Goal: Task Accomplishment & Management: Manage account settings

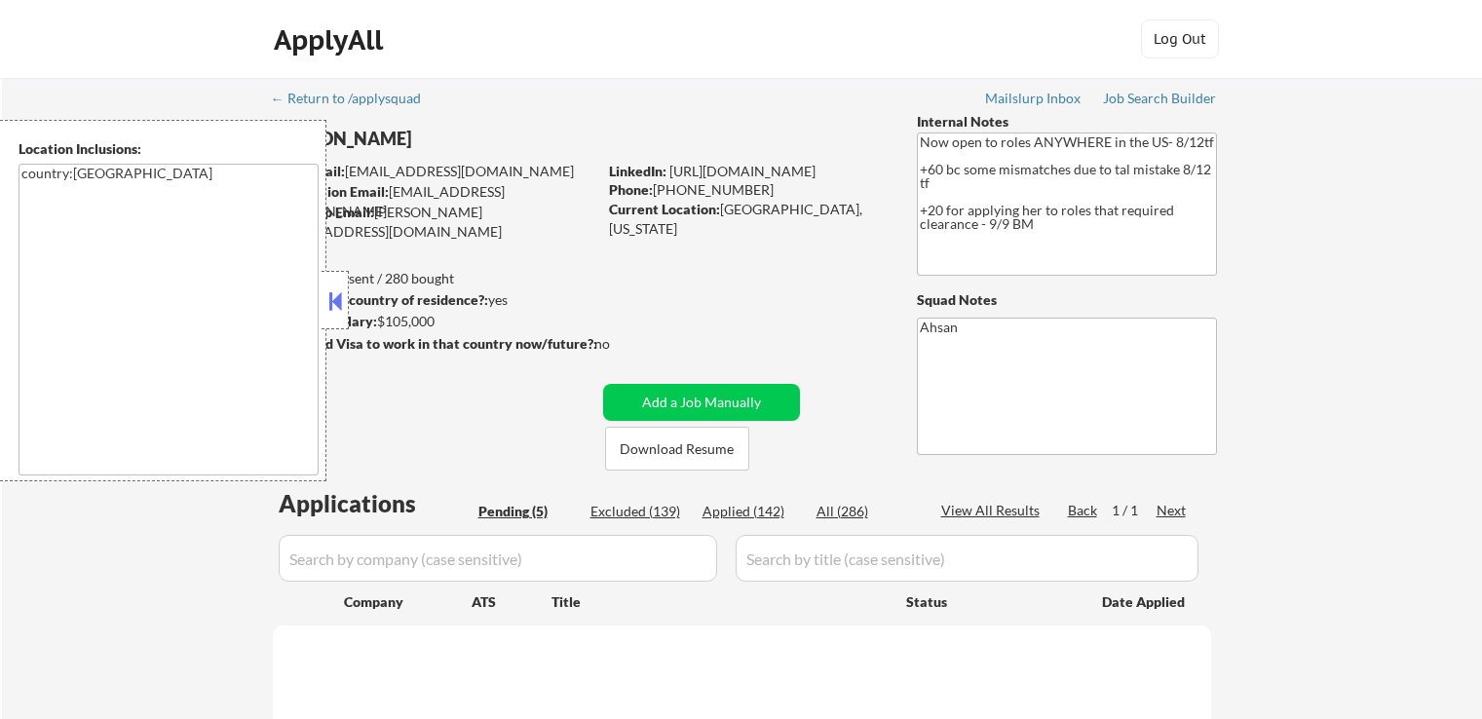
select select ""pending""
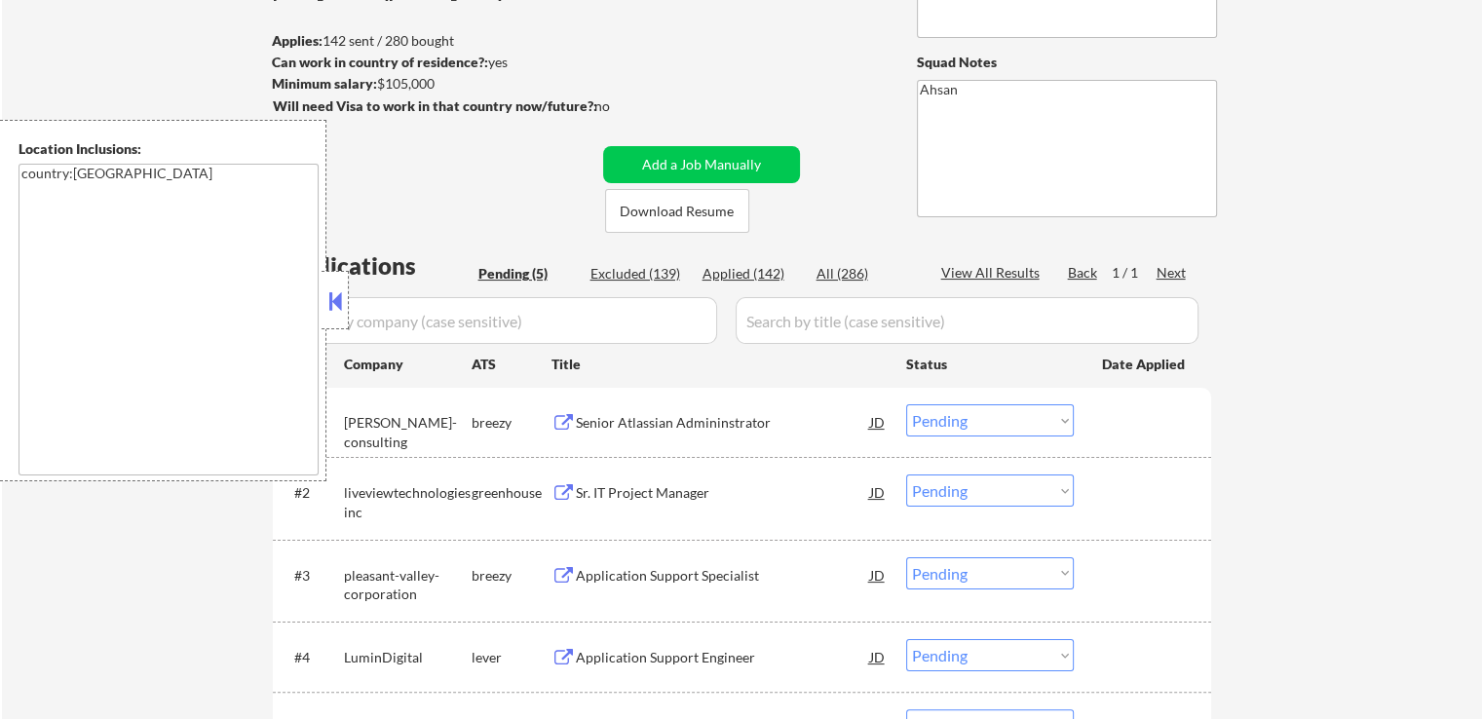
scroll to position [292, 0]
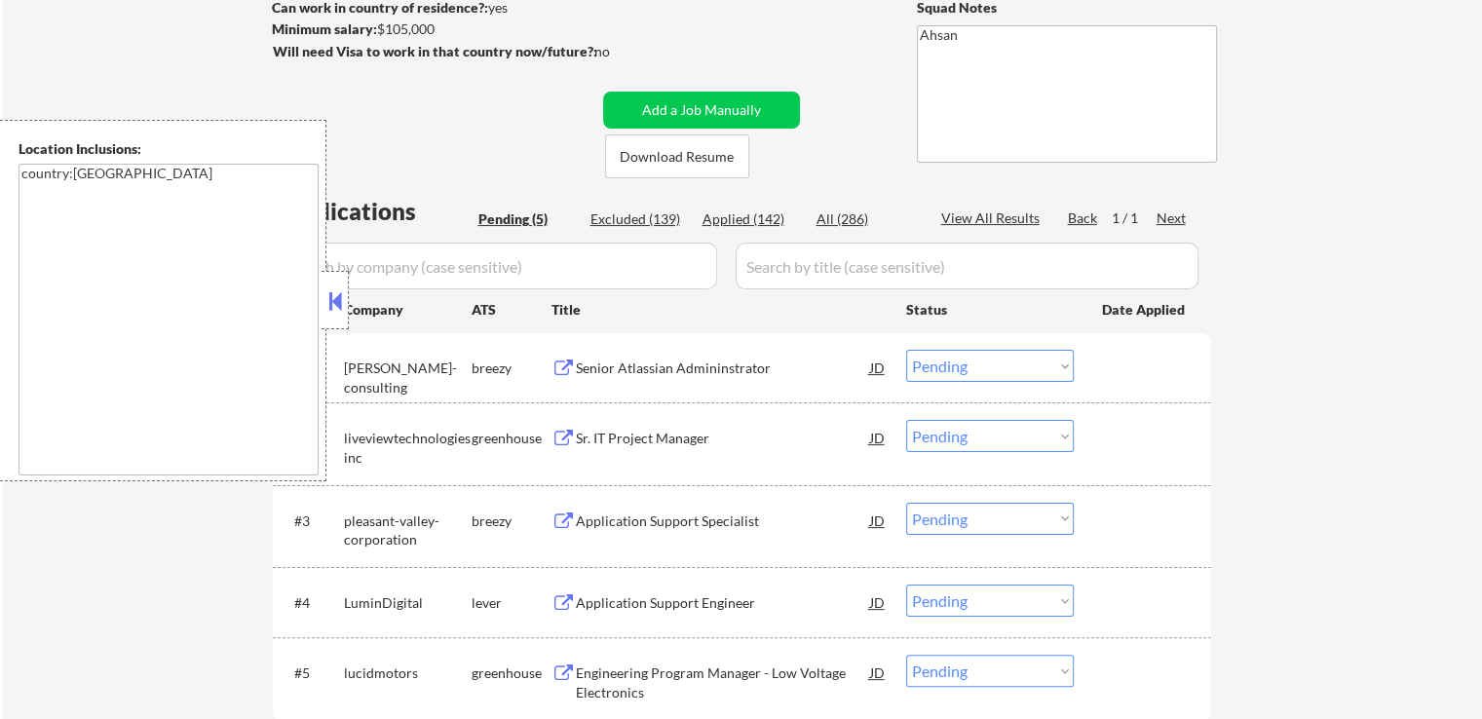
click at [655, 365] on div "Senior Atlassian Admininstrator" at bounding box center [723, 368] width 294 height 19
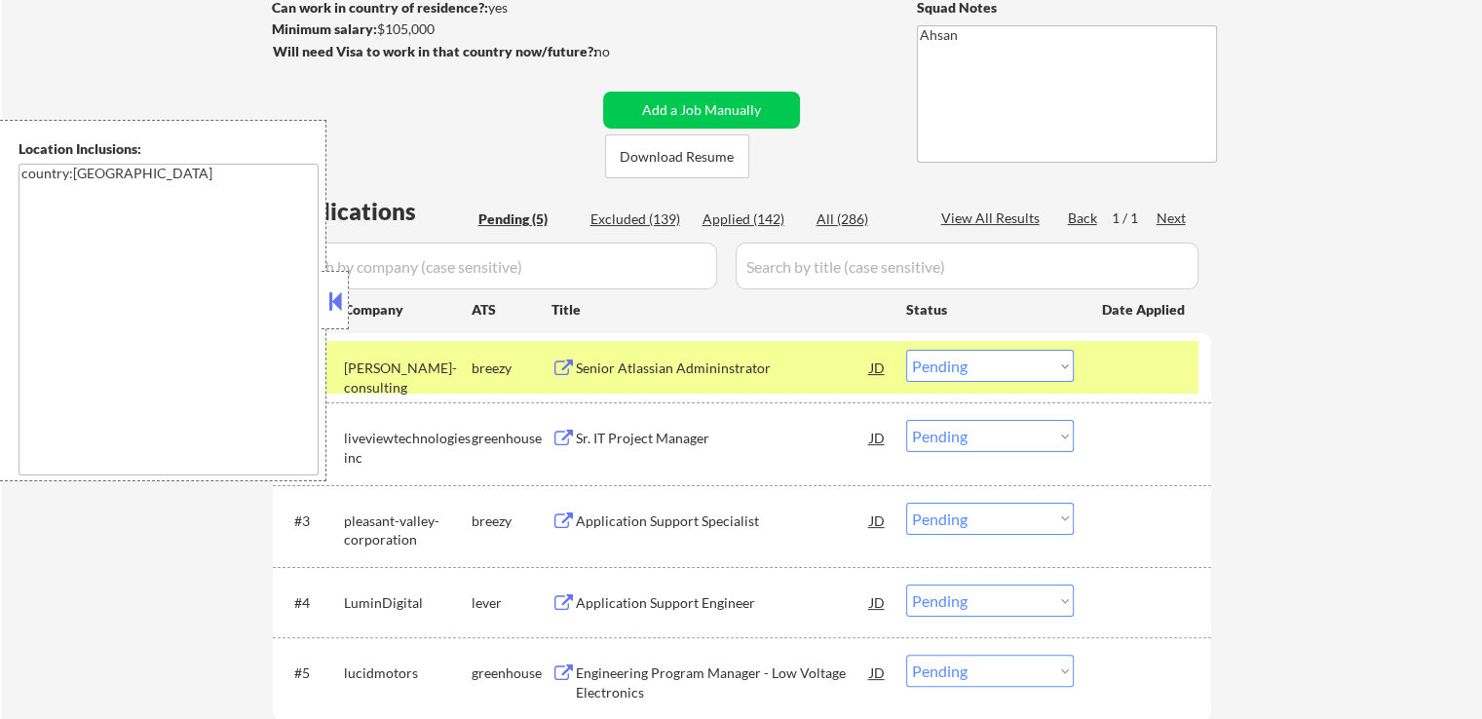
click at [606, 433] on div "Sr. IT Project Manager" at bounding box center [723, 438] width 294 height 19
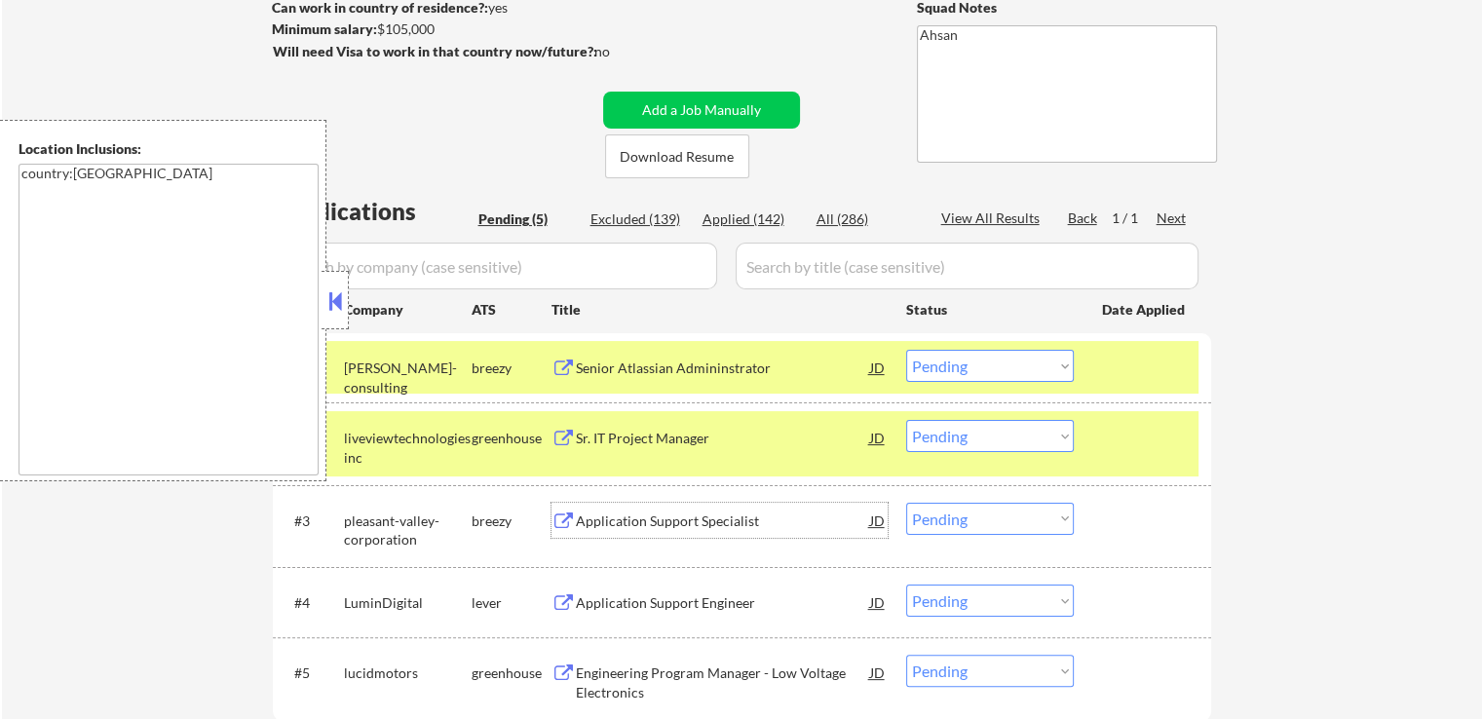
click at [624, 522] on div "Application Support Specialist" at bounding box center [723, 521] width 294 height 19
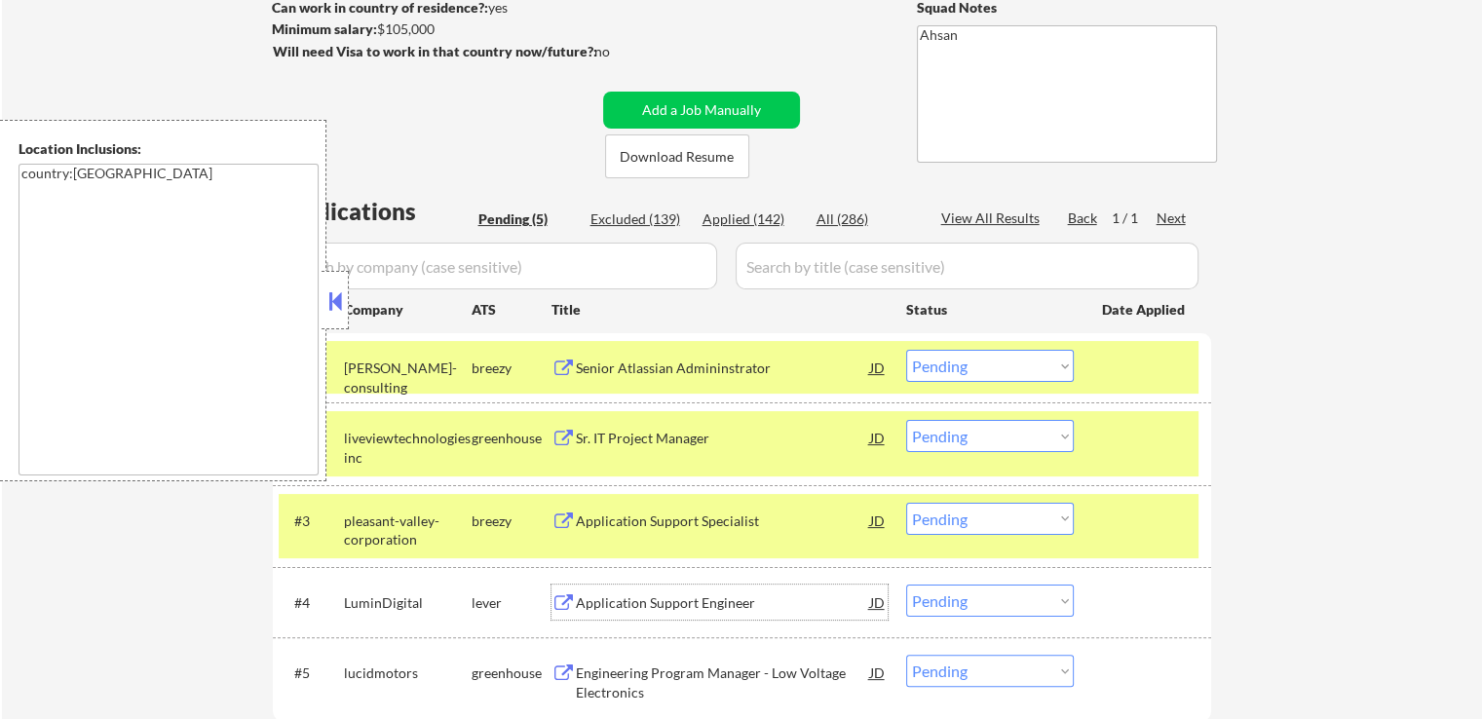
click at [613, 601] on div "Application Support Engineer" at bounding box center [723, 603] width 294 height 19
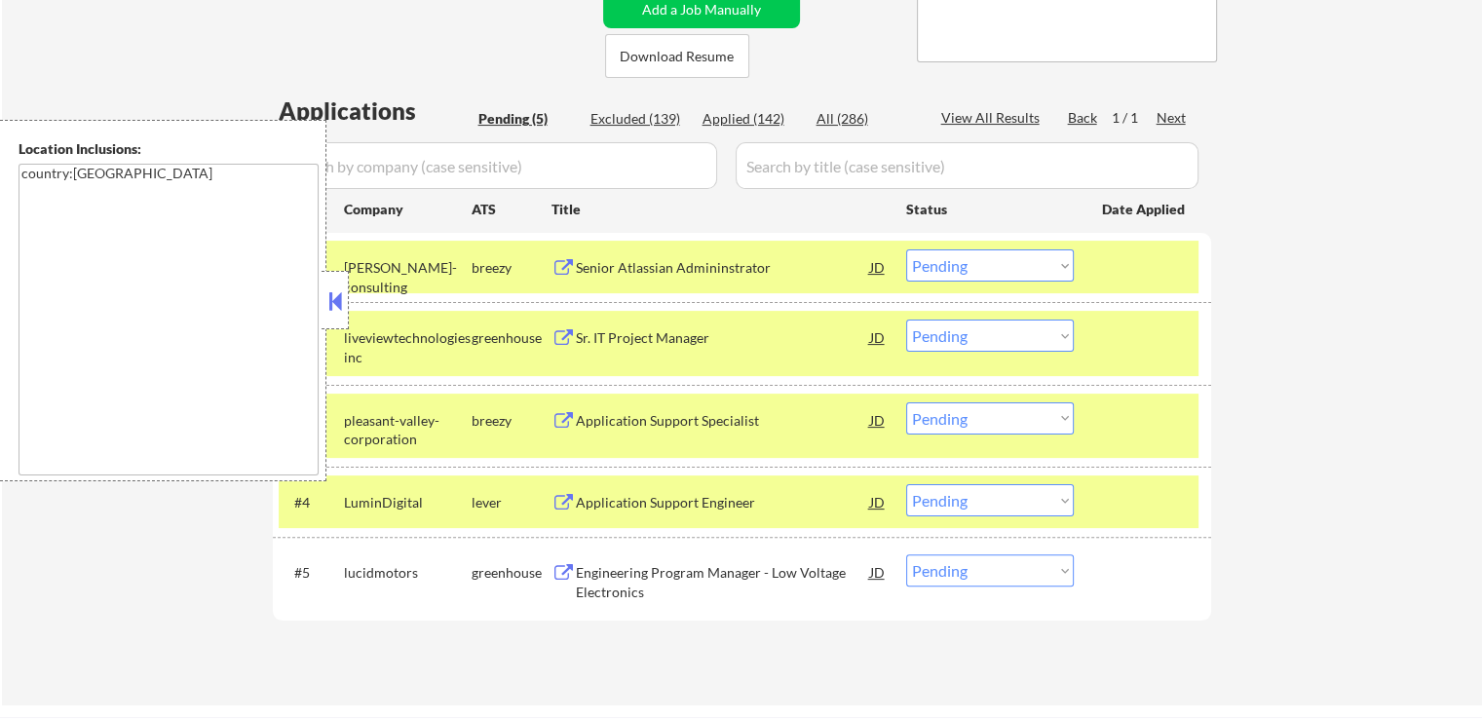
scroll to position [487, 0]
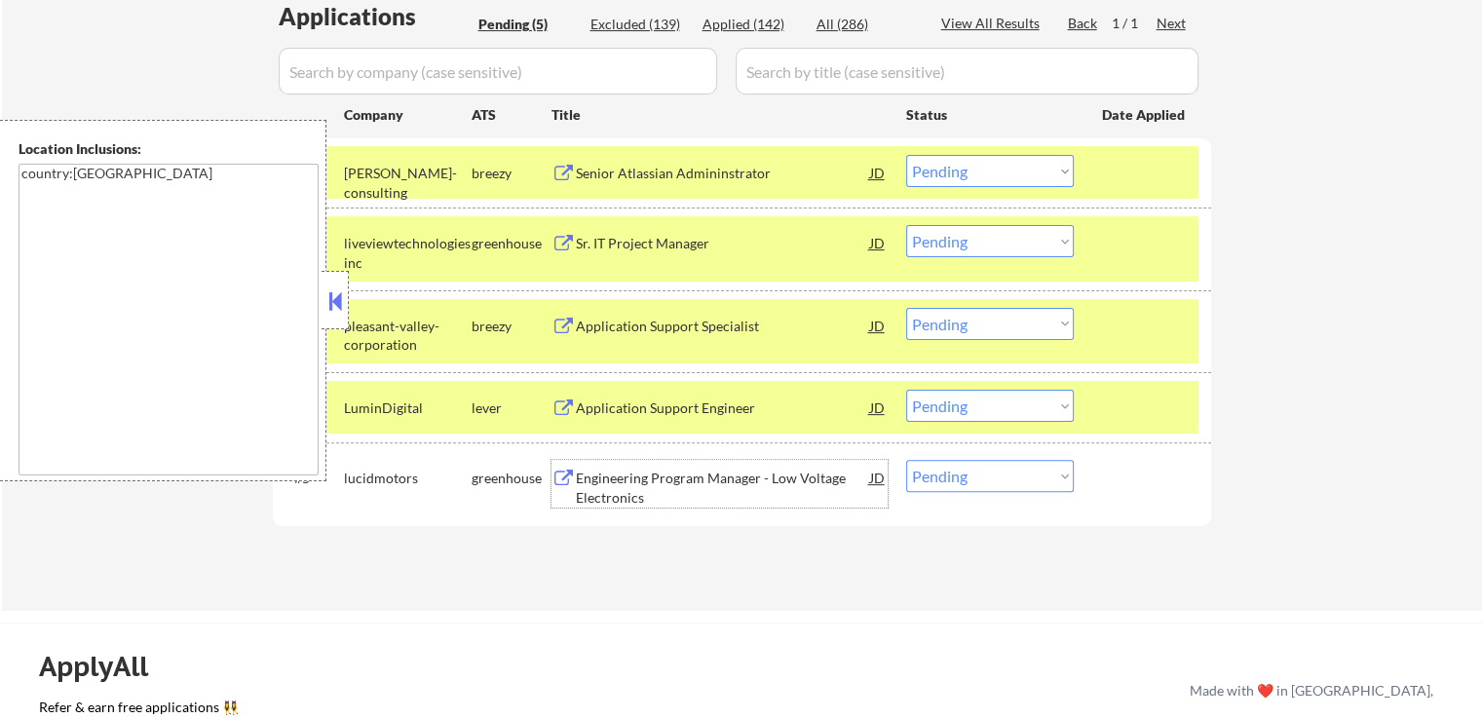
click at [626, 474] on div "Engineering Program Manager - Low Voltage Electronics" at bounding box center [723, 488] width 294 height 38
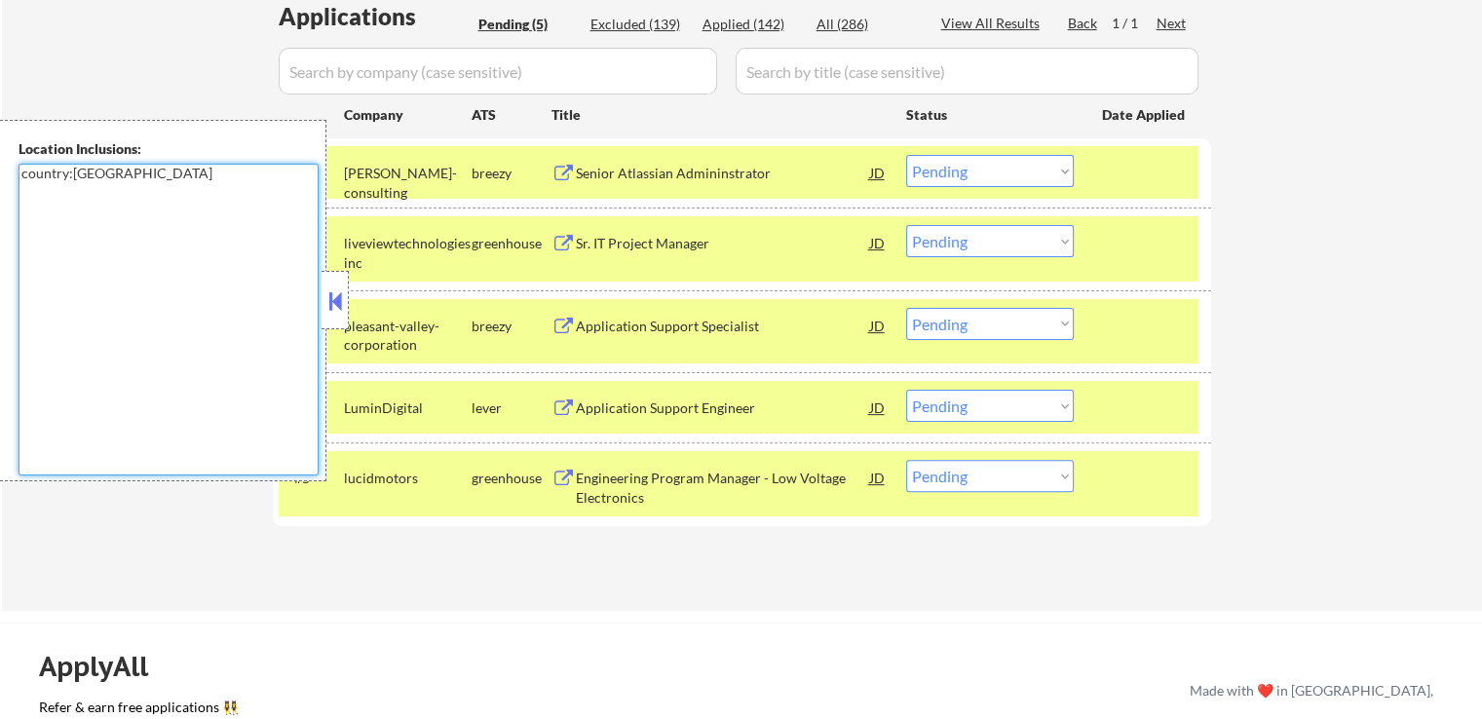
drag, startPoint x: 129, startPoint y: 181, endPoint x: 18, endPoint y: 174, distance: 111.3
click at [19, 174] on textarea "country:[GEOGRAPHIC_DATA]" at bounding box center [169, 320] width 300 height 312
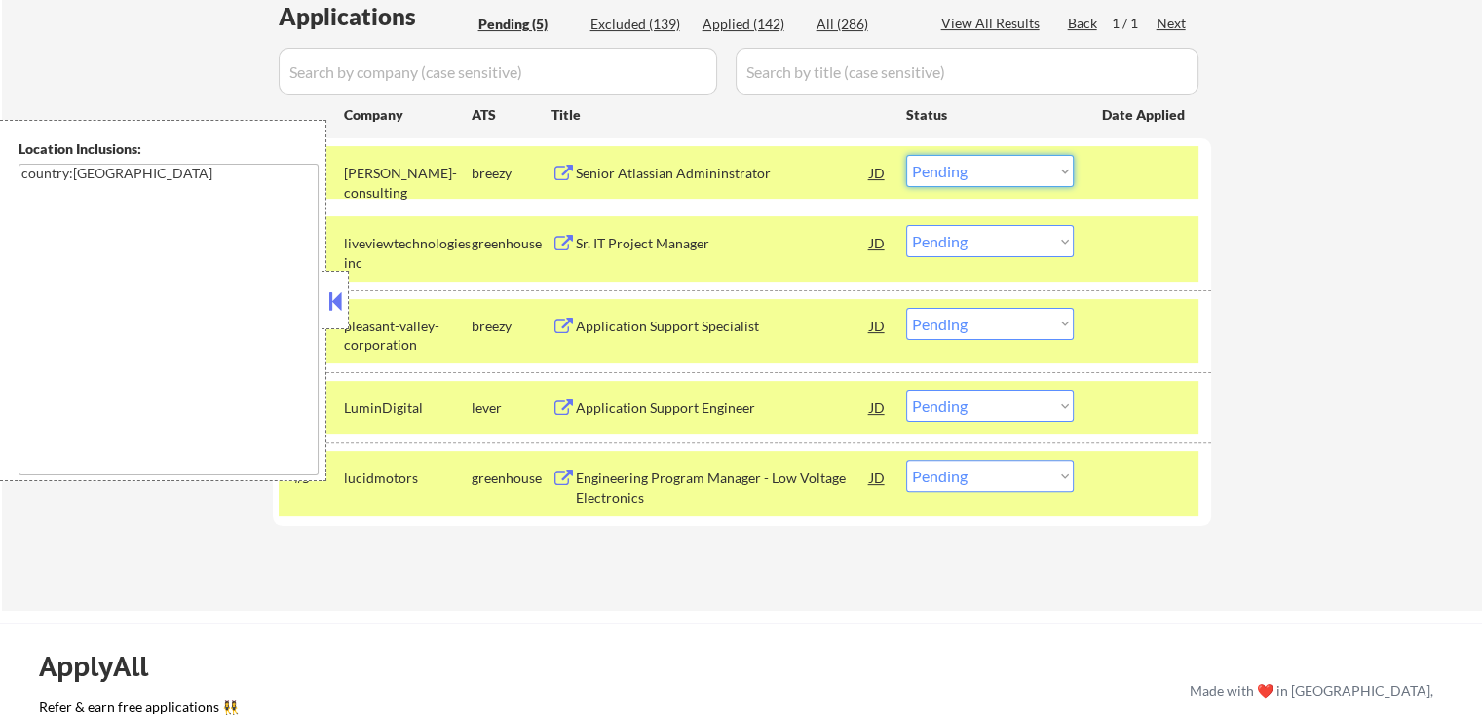
click at [947, 176] on select "Choose an option... Pending Applied Excluded (Questions) Excluded (Expired) Exc…" at bounding box center [990, 171] width 168 height 32
click at [906, 155] on select "Choose an option... Pending Applied Excluded (Questions) Excluded (Expired) Exc…" at bounding box center [990, 171] width 168 height 32
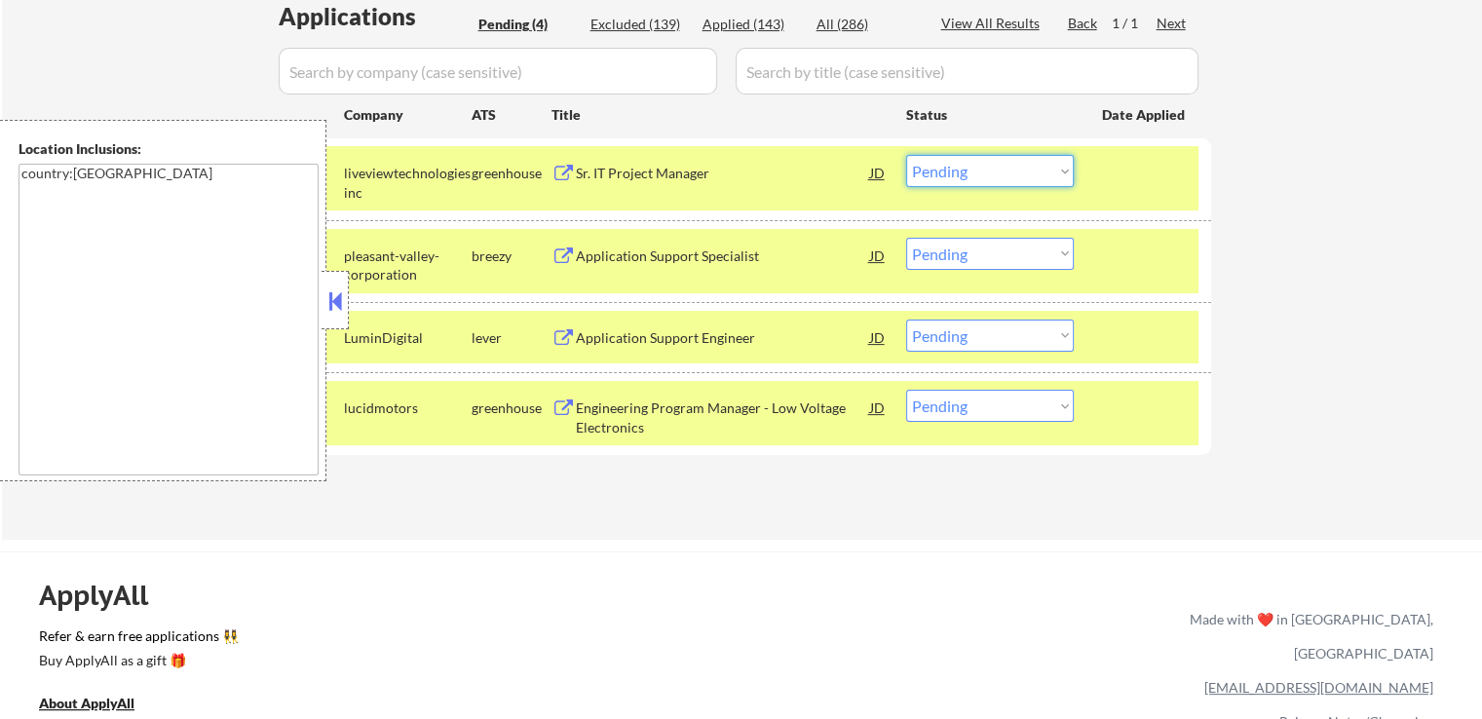
click at [964, 173] on select "Choose an option... Pending Applied Excluded (Questions) Excluded (Expired) Exc…" at bounding box center [990, 171] width 168 height 32
click at [906, 155] on select "Choose an option... Pending Applied Excluded (Questions) Excluded (Expired) Exc…" at bounding box center [990, 171] width 168 height 32
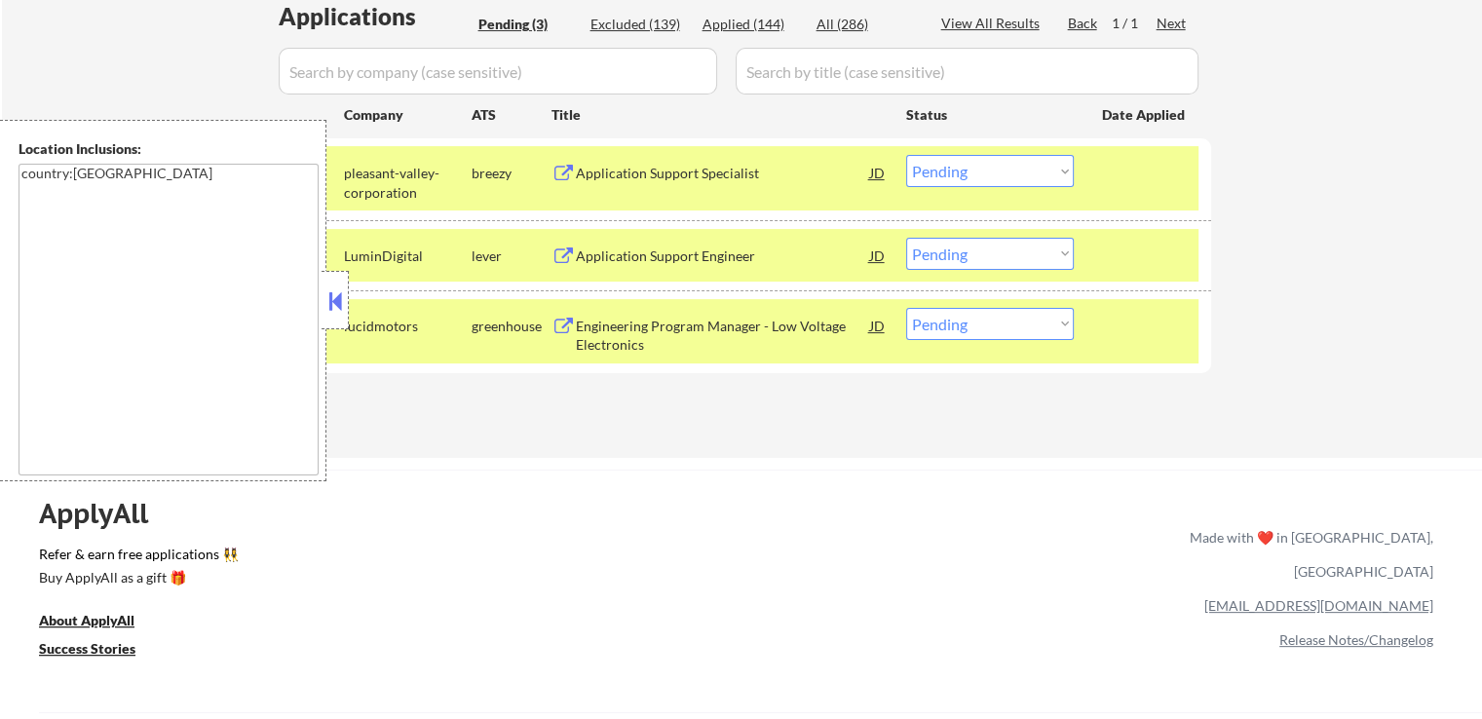
click at [954, 170] on select "Choose an option... Pending Applied Excluded (Questions) Excluded (Expired) Exc…" at bounding box center [990, 171] width 168 height 32
click at [906, 155] on select "Choose an option... Pending Applied Excluded (Questions) Excluded (Expired) Exc…" at bounding box center [990, 171] width 168 height 32
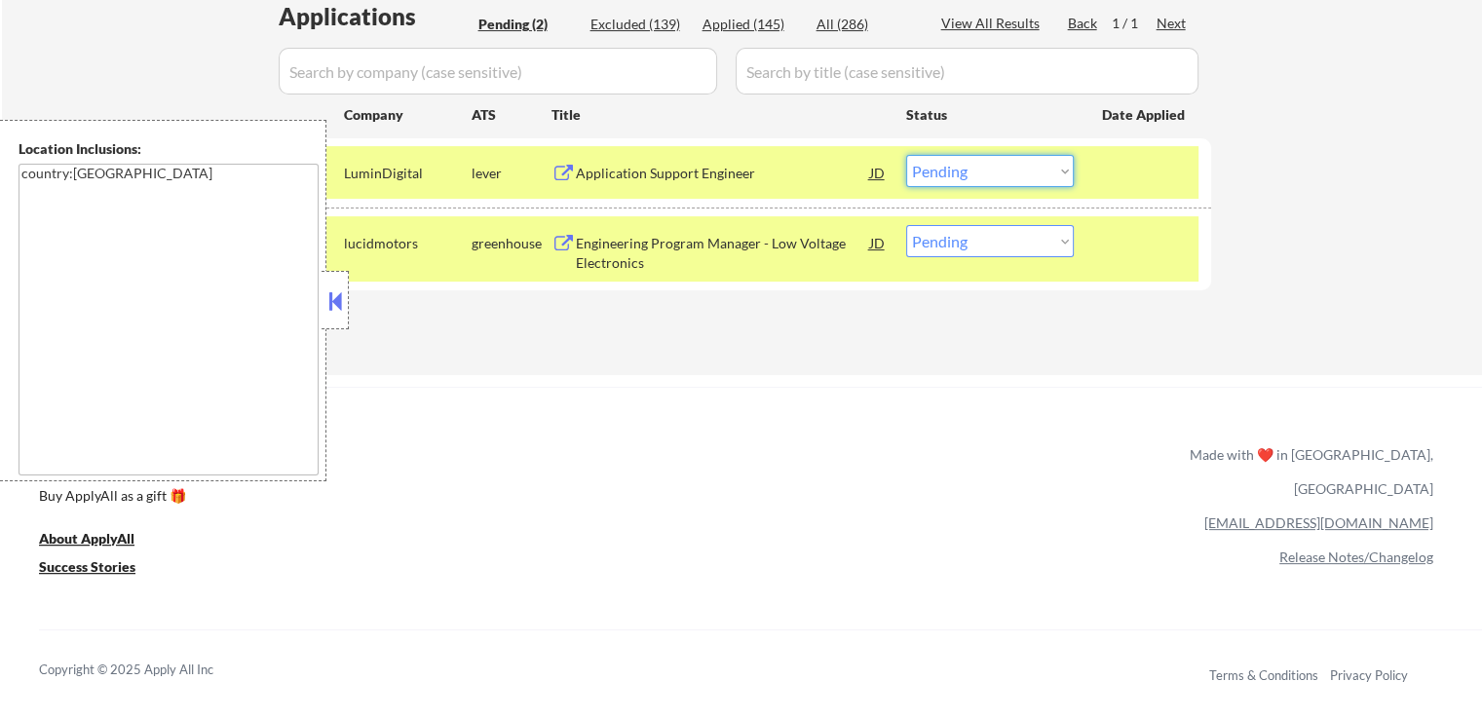
click at [1006, 175] on select "Choose an option... Pending Applied Excluded (Questions) Excluded (Expired) Exc…" at bounding box center [990, 171] width 168 height 32
click at [906, 155] on select "Choose an option... Pending Applied Excluded (Questions) Excluded (Expired) Exc…" at bounding box center [990, 171] width 168 height 32
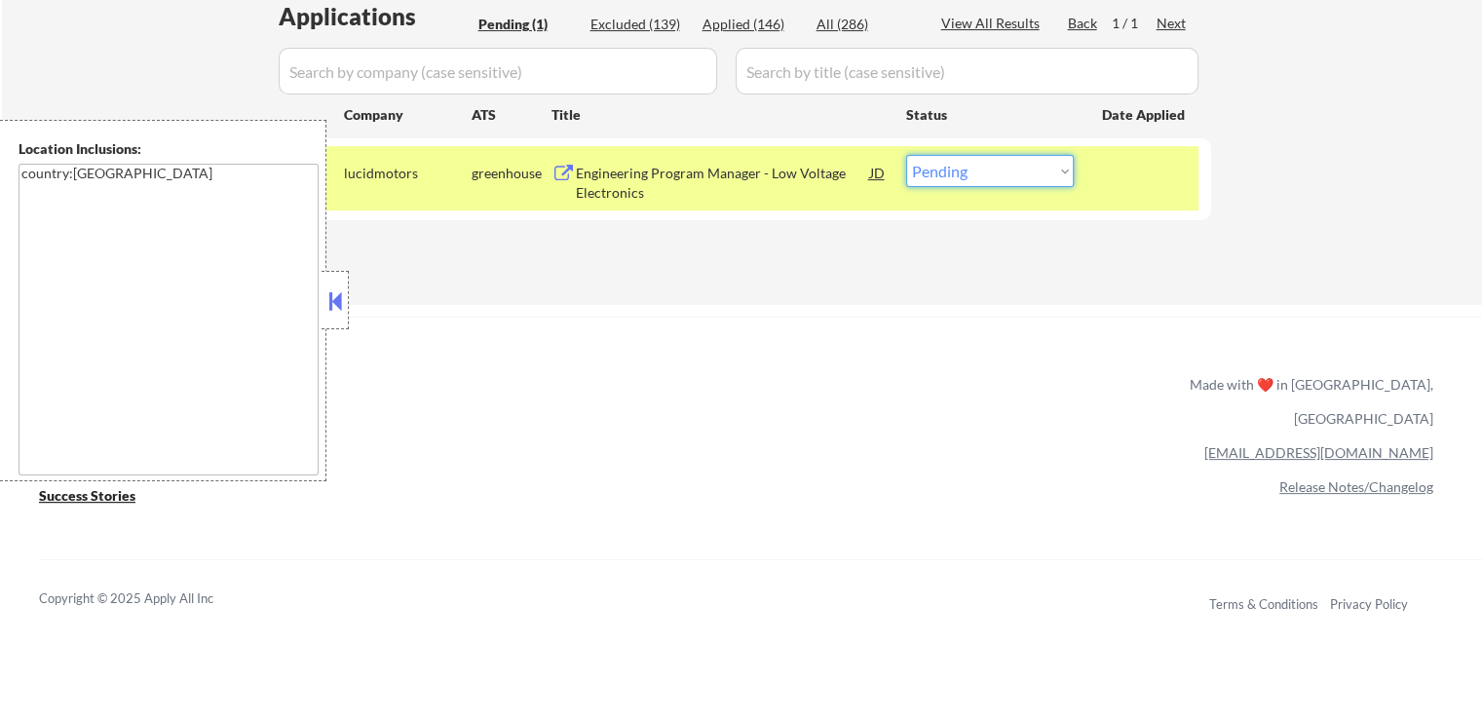
drag, startPoint x: 947, startPoint y: 165, endPoint x: 955, endPoint y: 184, distance: 21.0
click at [948, 165] on select "Choose an option... Pending Applied Excluded (Questions) Excluded (Expired) Exc…" at bounding box center [990, 171] width 168 height 32
select select ""applied""
click at [906, 155] on select "Choose an option... Pending Applied Excluded (Questions) Excluded (Expired) Exc…" at bounding box center [990, 171] width 168 height 32
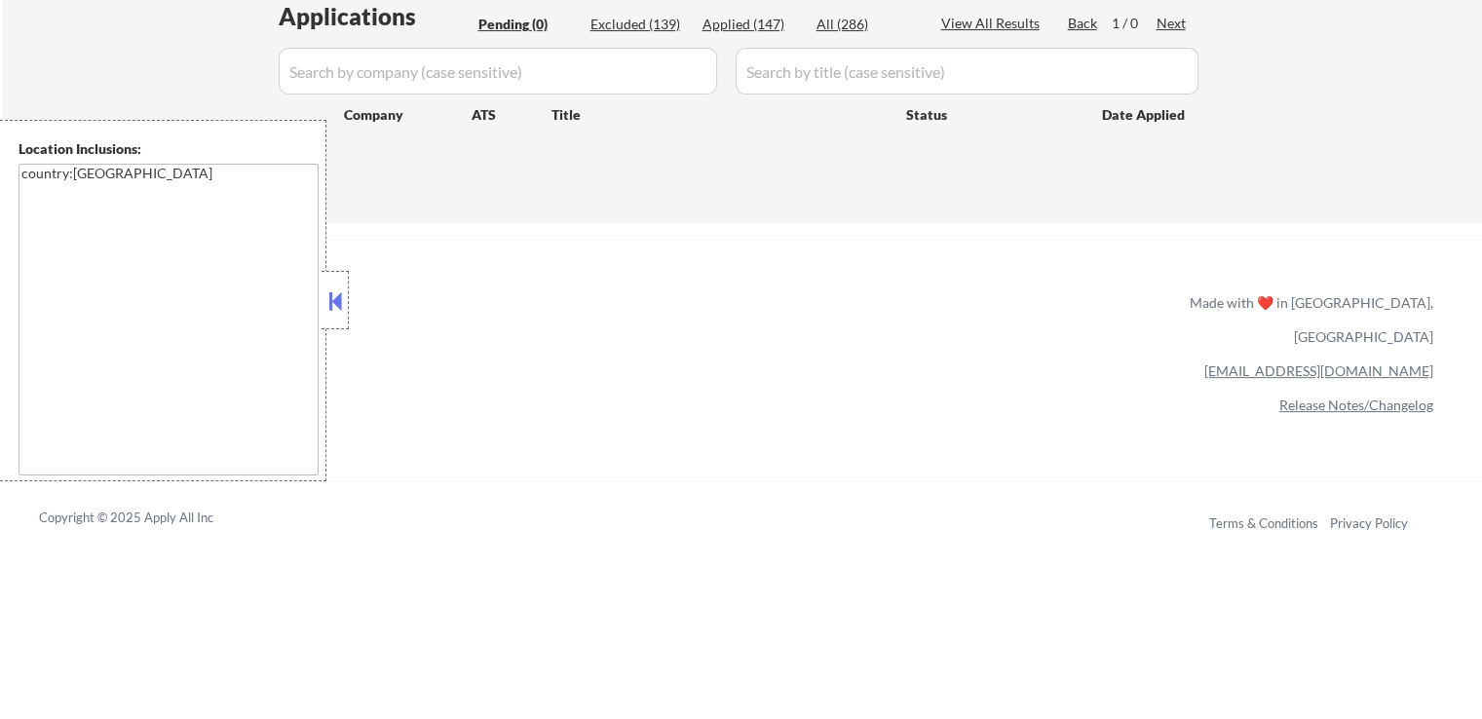
click at [653, 30] on div "Excluded (139)" at bounding box center [639, 24] width 97 height 19
click at [739, 8] on div "Applications Pending (0) Excluded (139) Applied (147) All (286) View All Result…" at bounding box center [742, 93] width 939 height 186
click at [741, 28] on div "Applied (147)" at bounding box center [751, 24] width 97 height 19
select select ""applied""
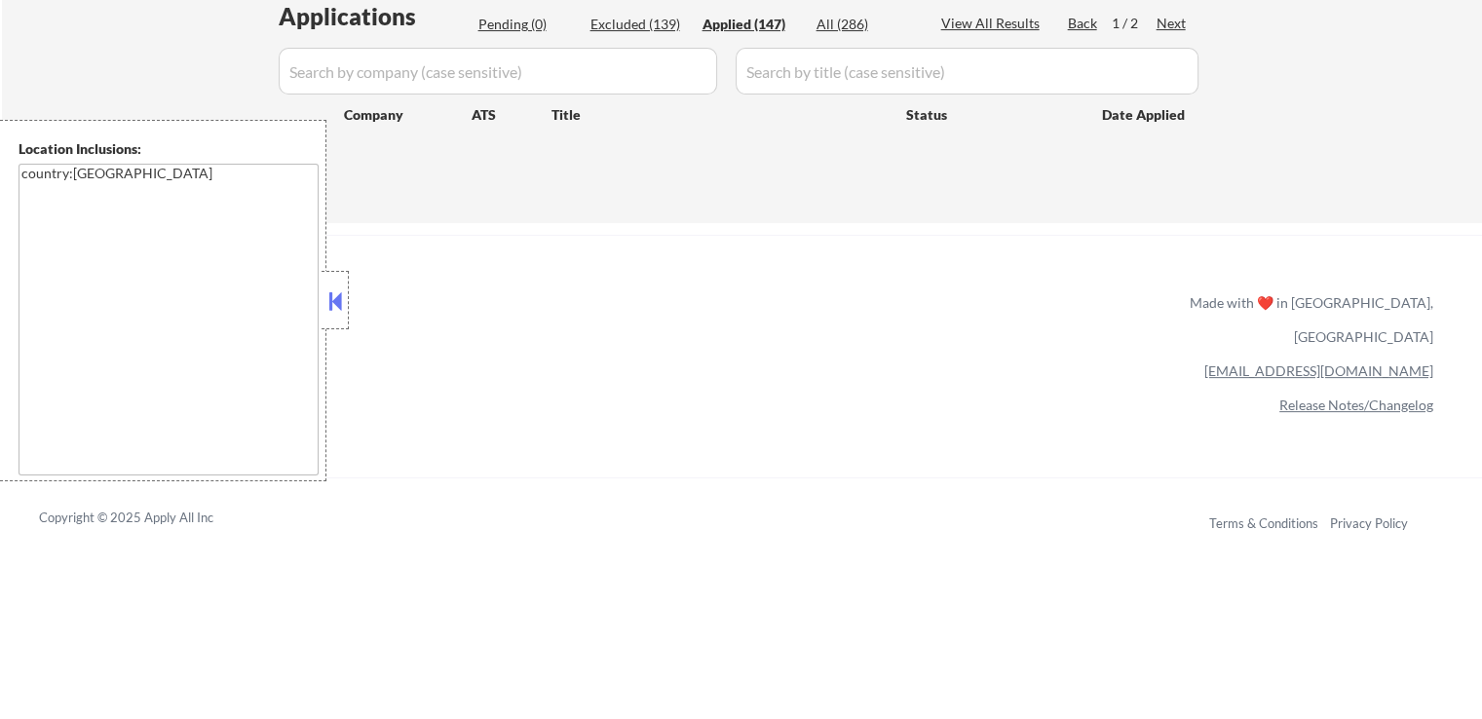
select select ""applied""
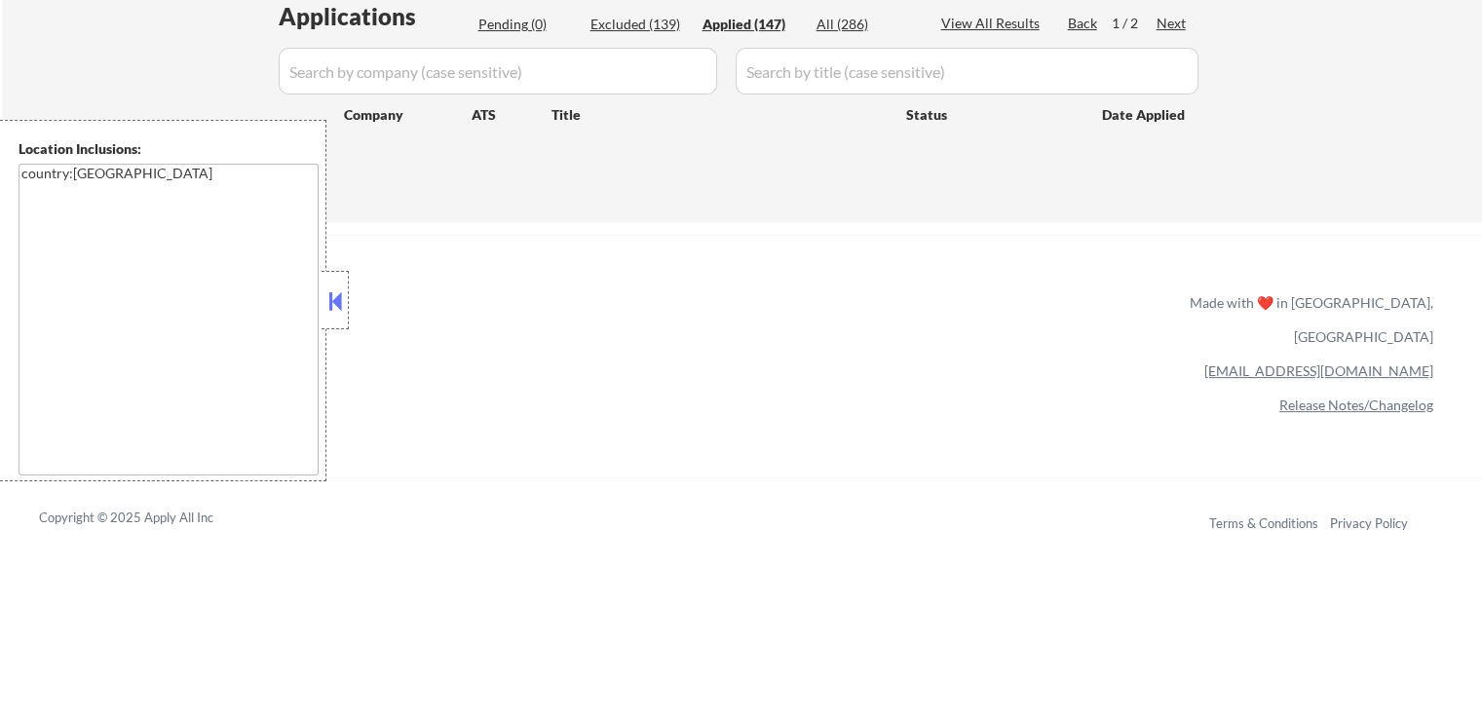
select select ""applied""
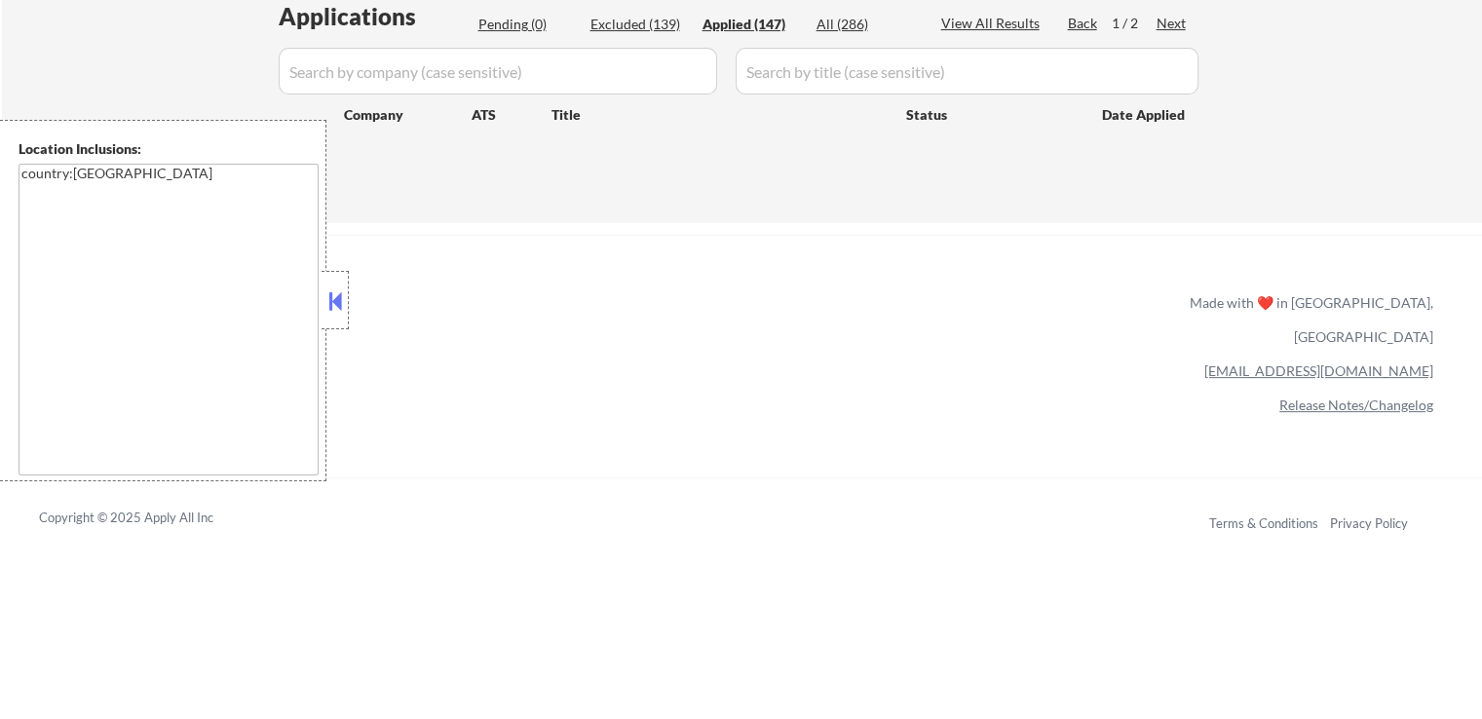
select select ""applied""
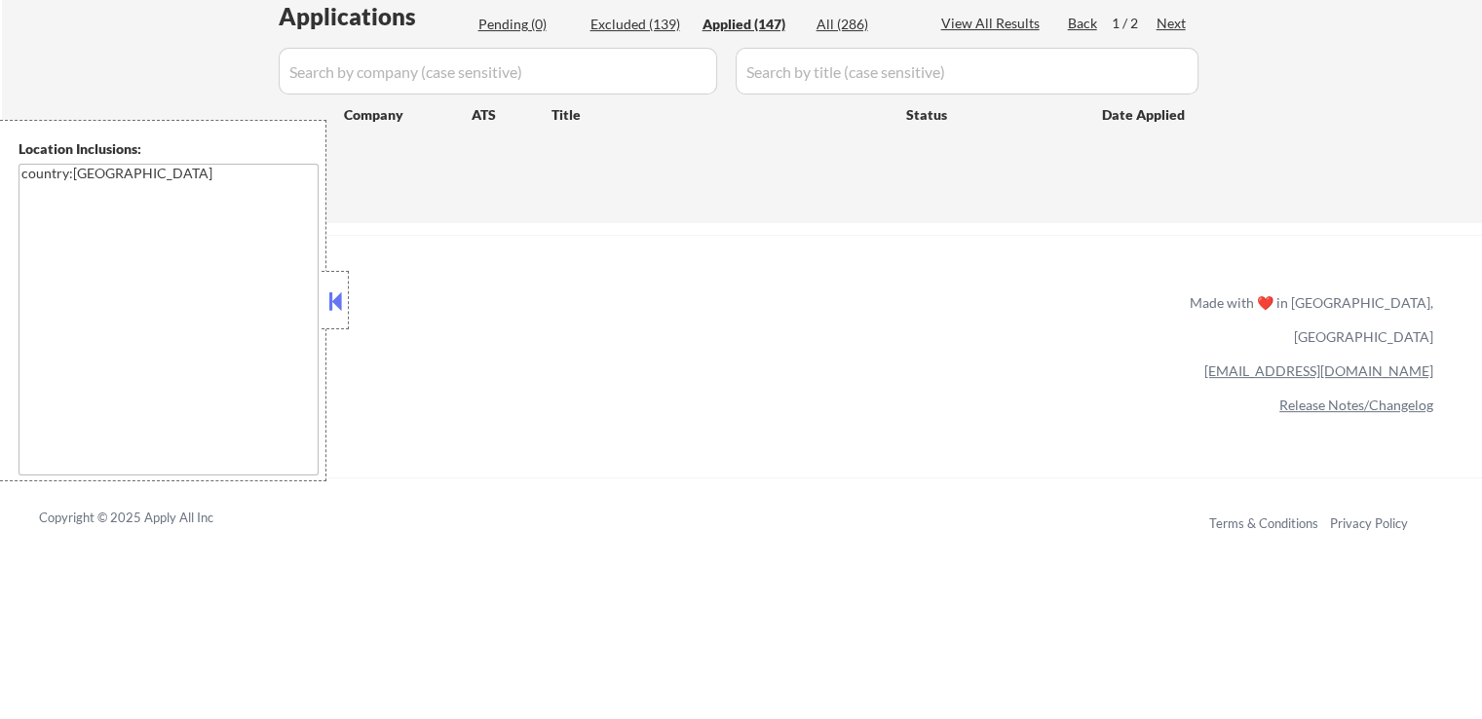
select select ""applied""
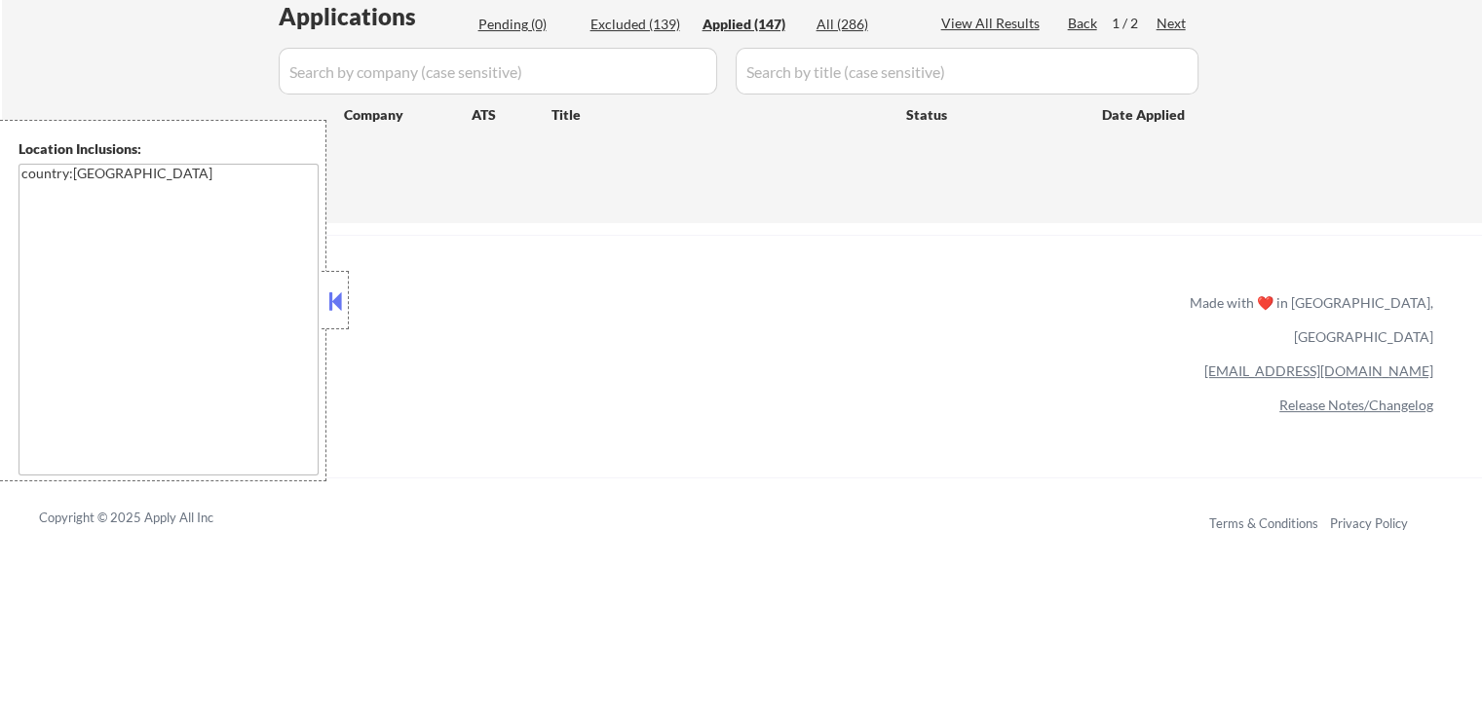
select select ""applied""
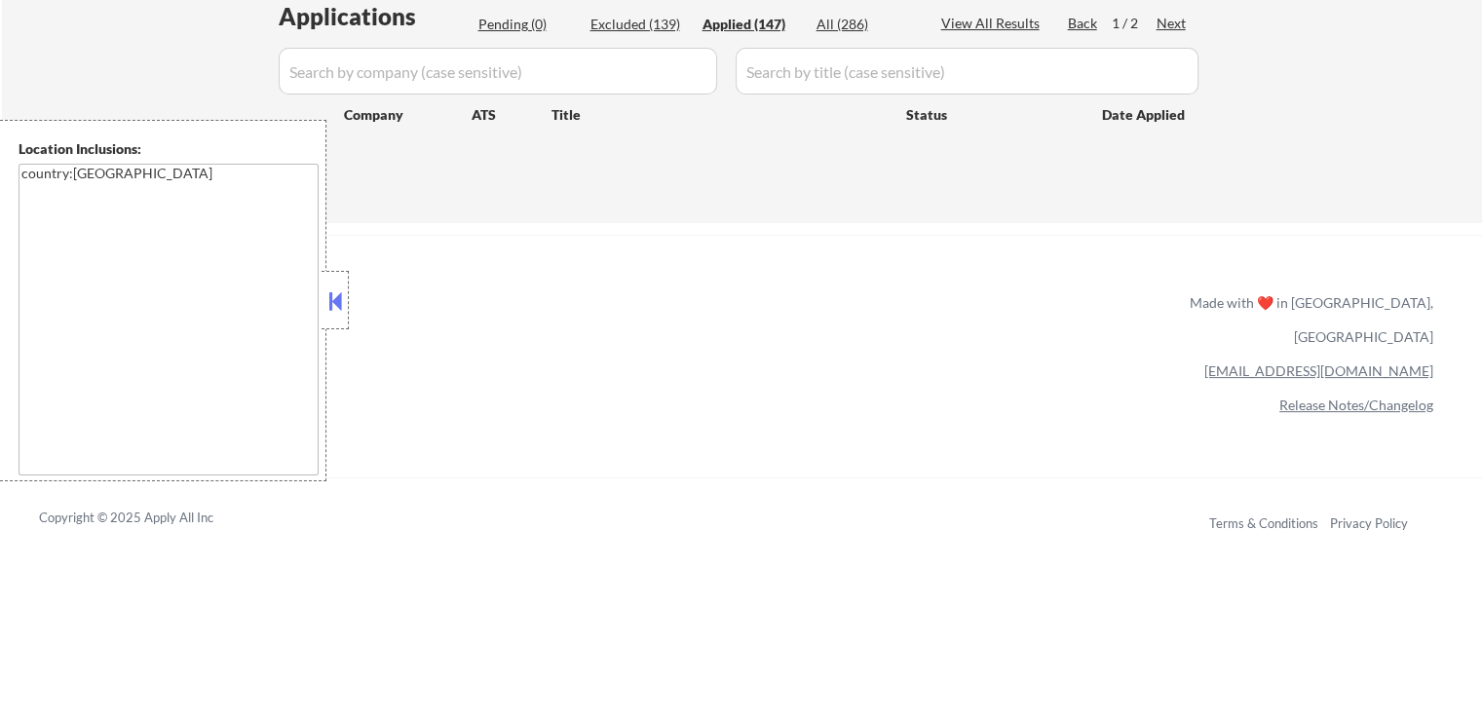
select select ""applied""
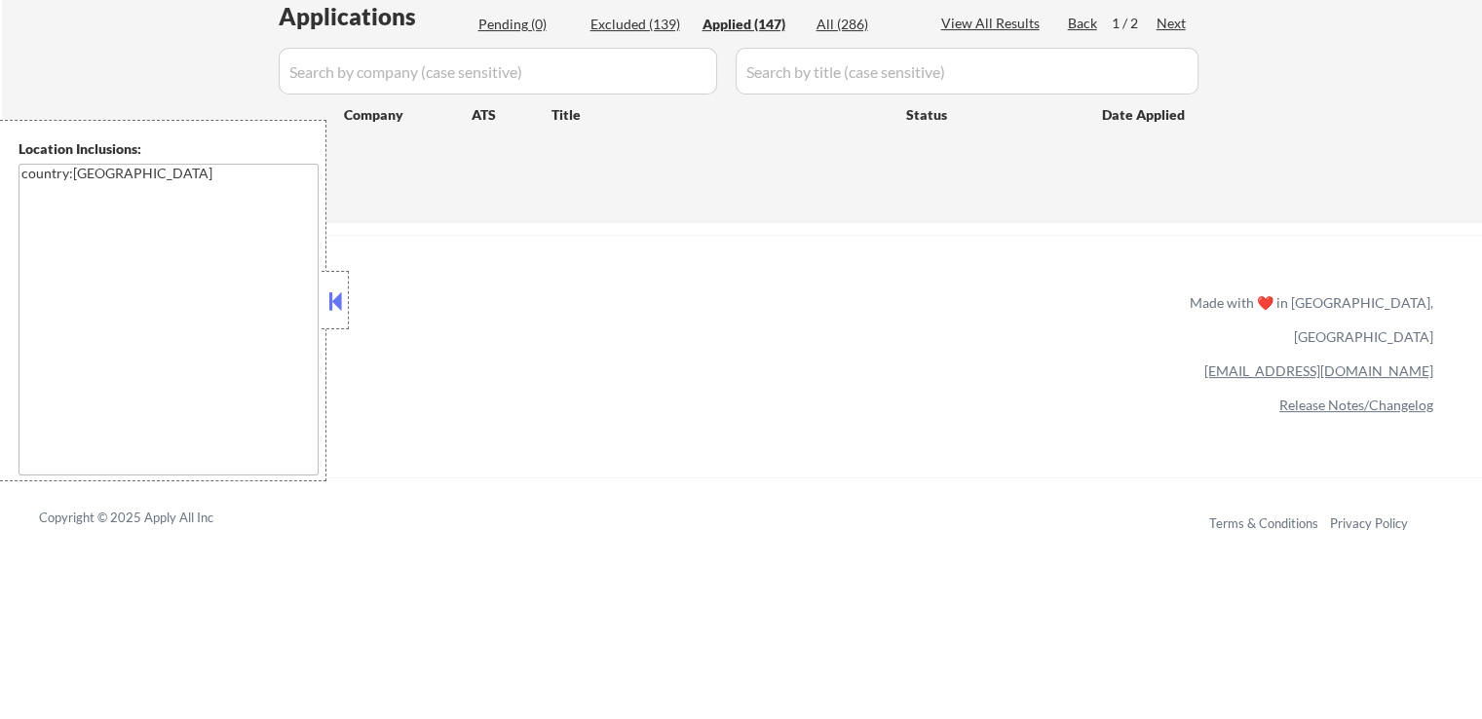
select select ""applied""
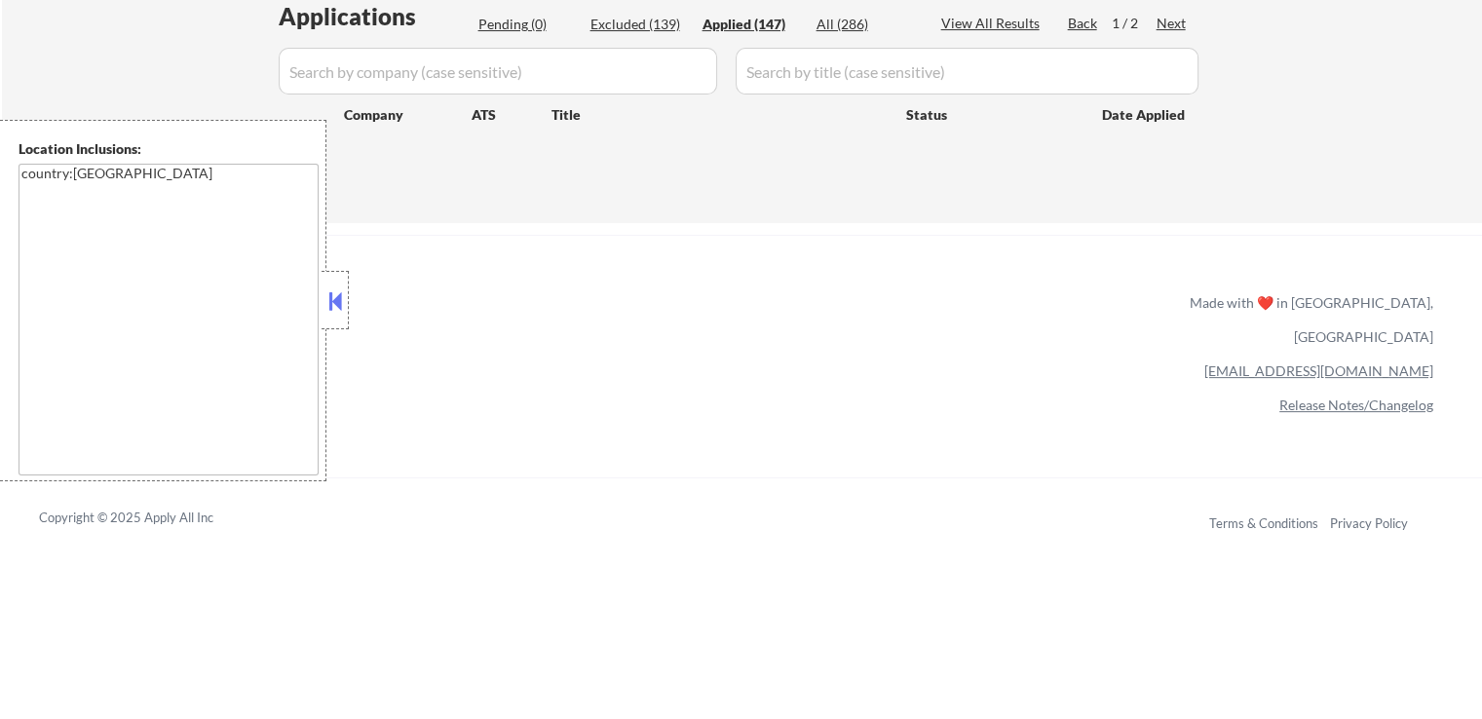
select select ""applied""
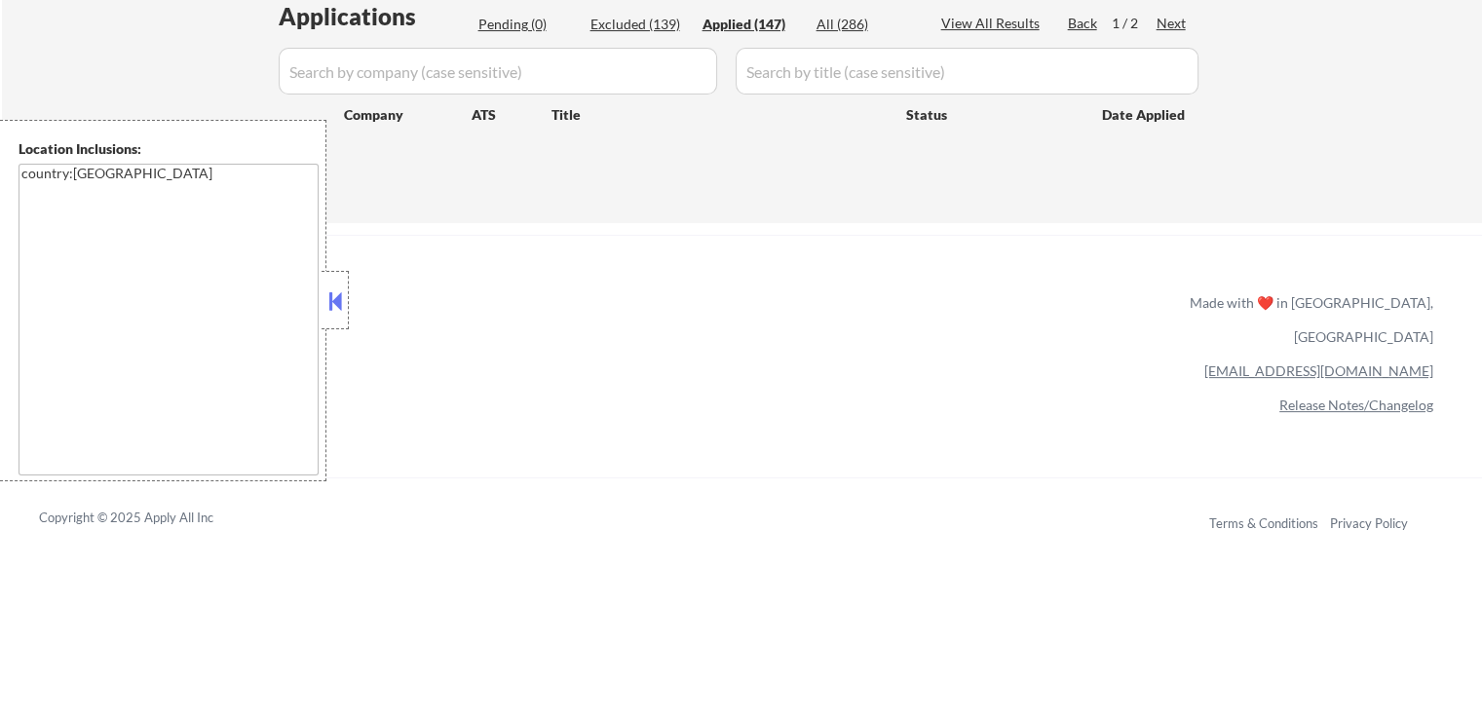
select select ""applied""
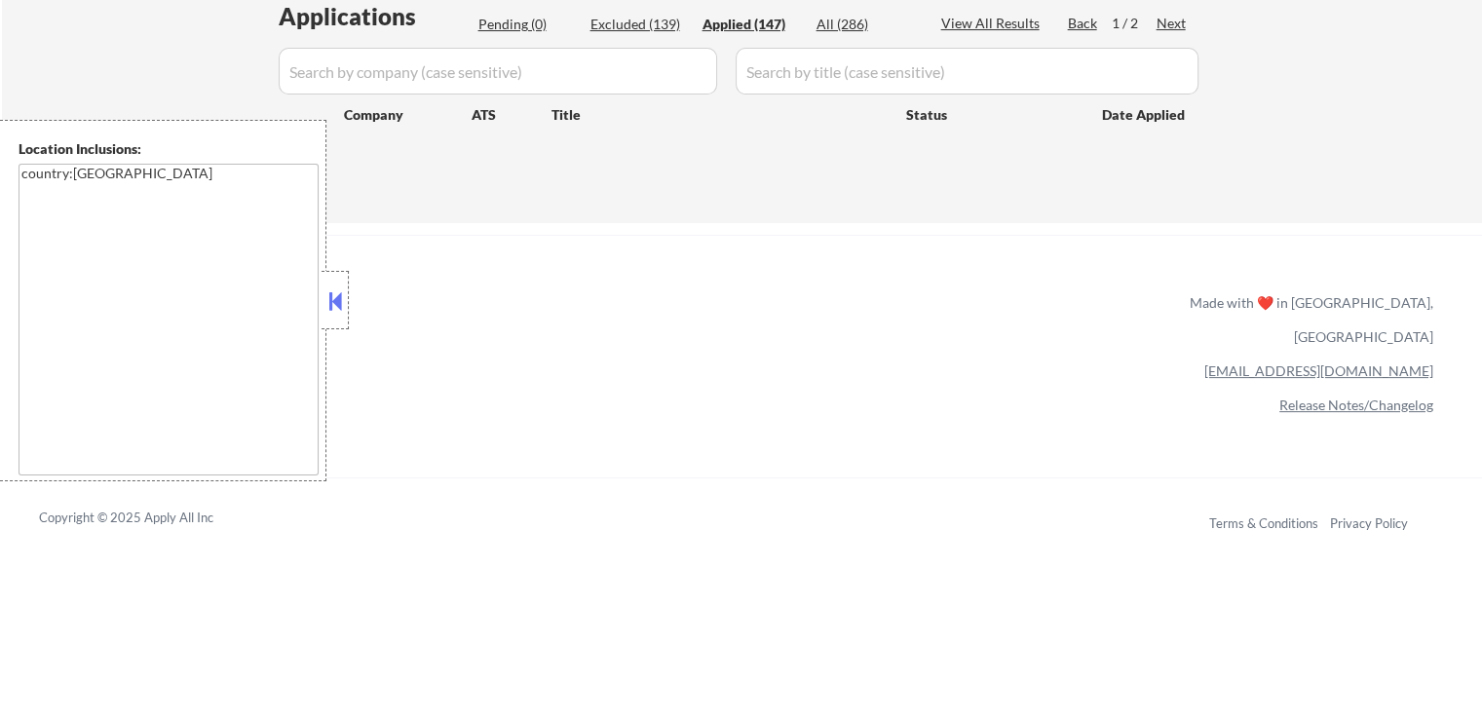
select select ""applied""
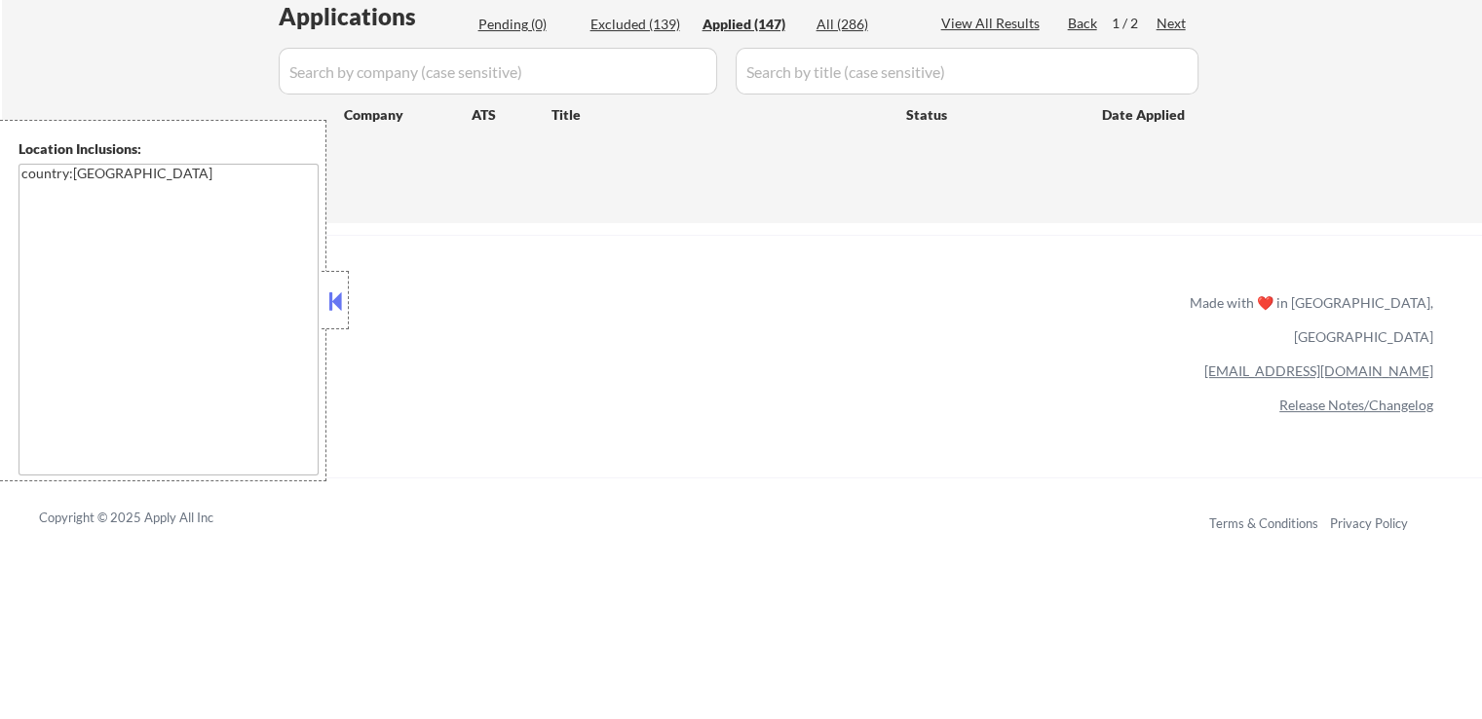
select select ""applied""
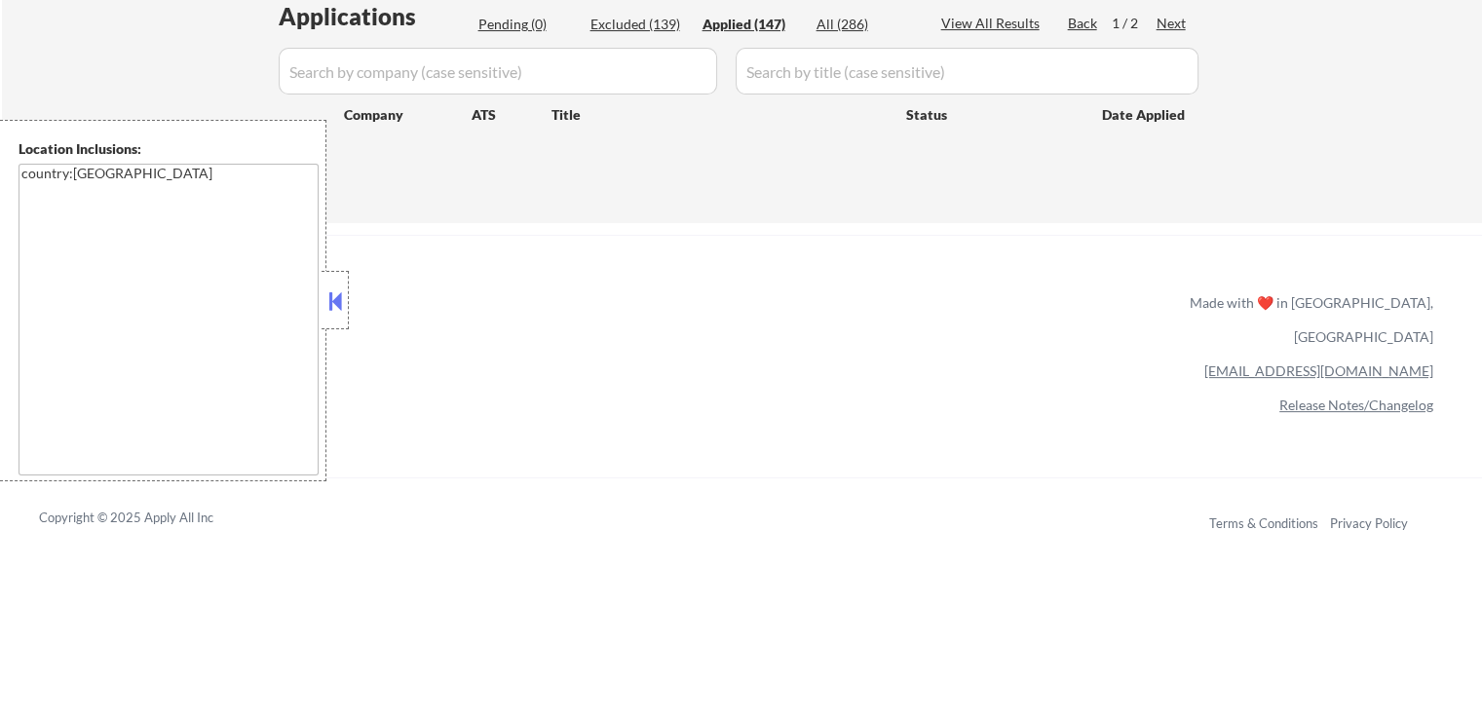
select select ""applied""
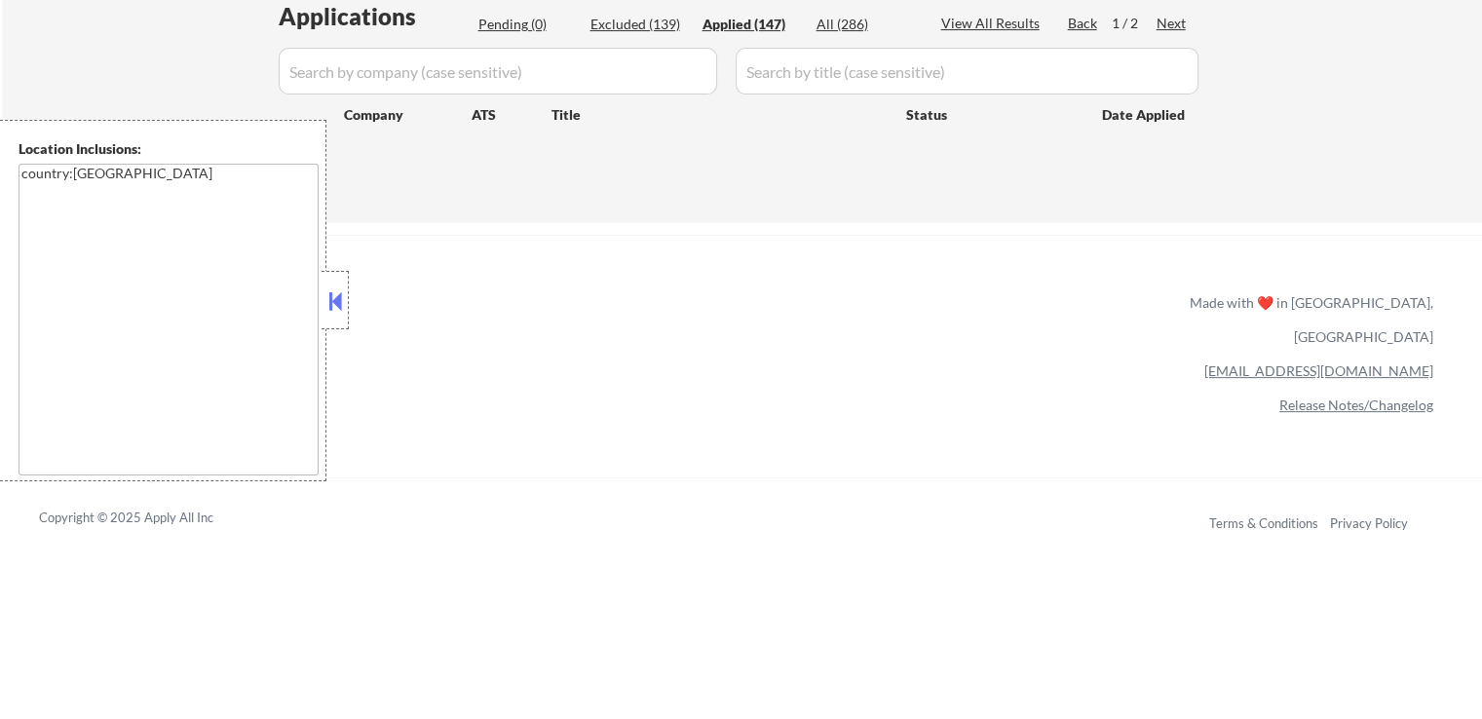
select select ""applied""
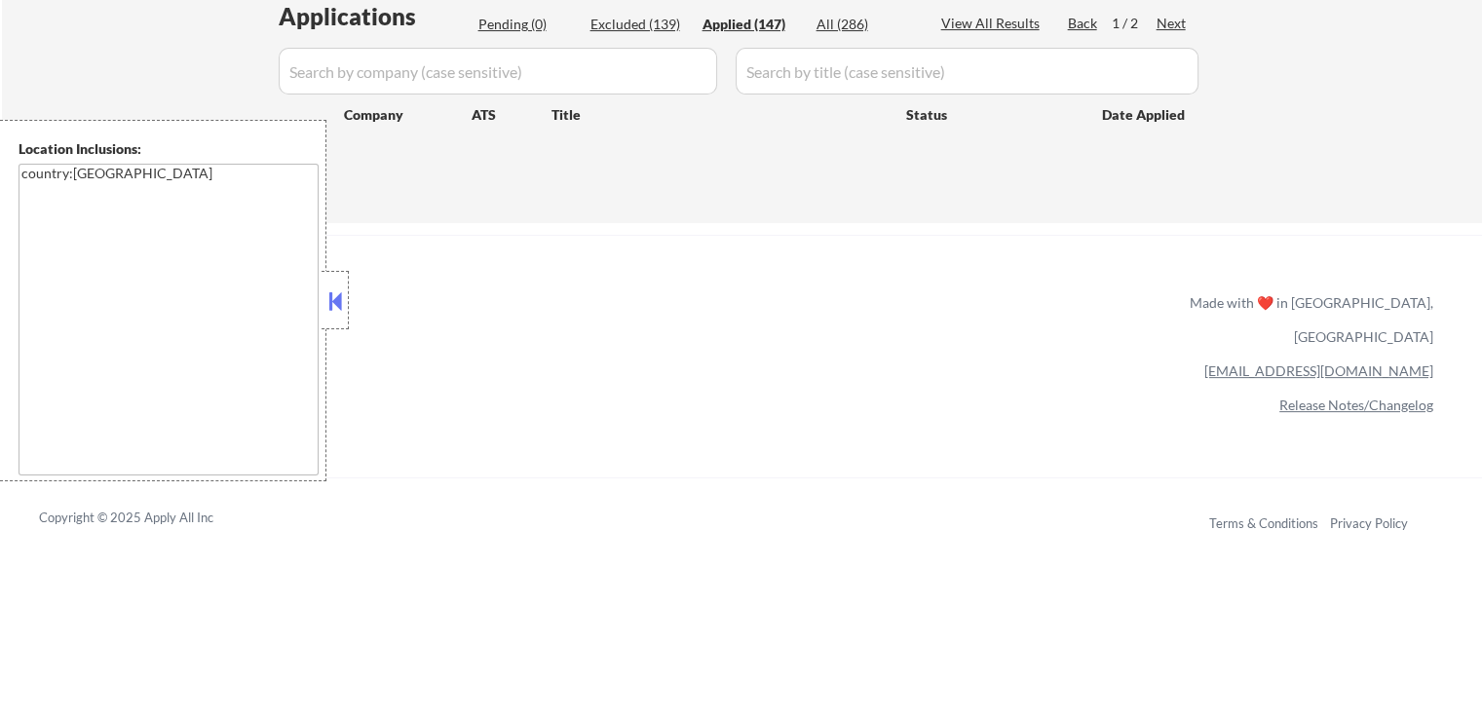
select select ""applied""
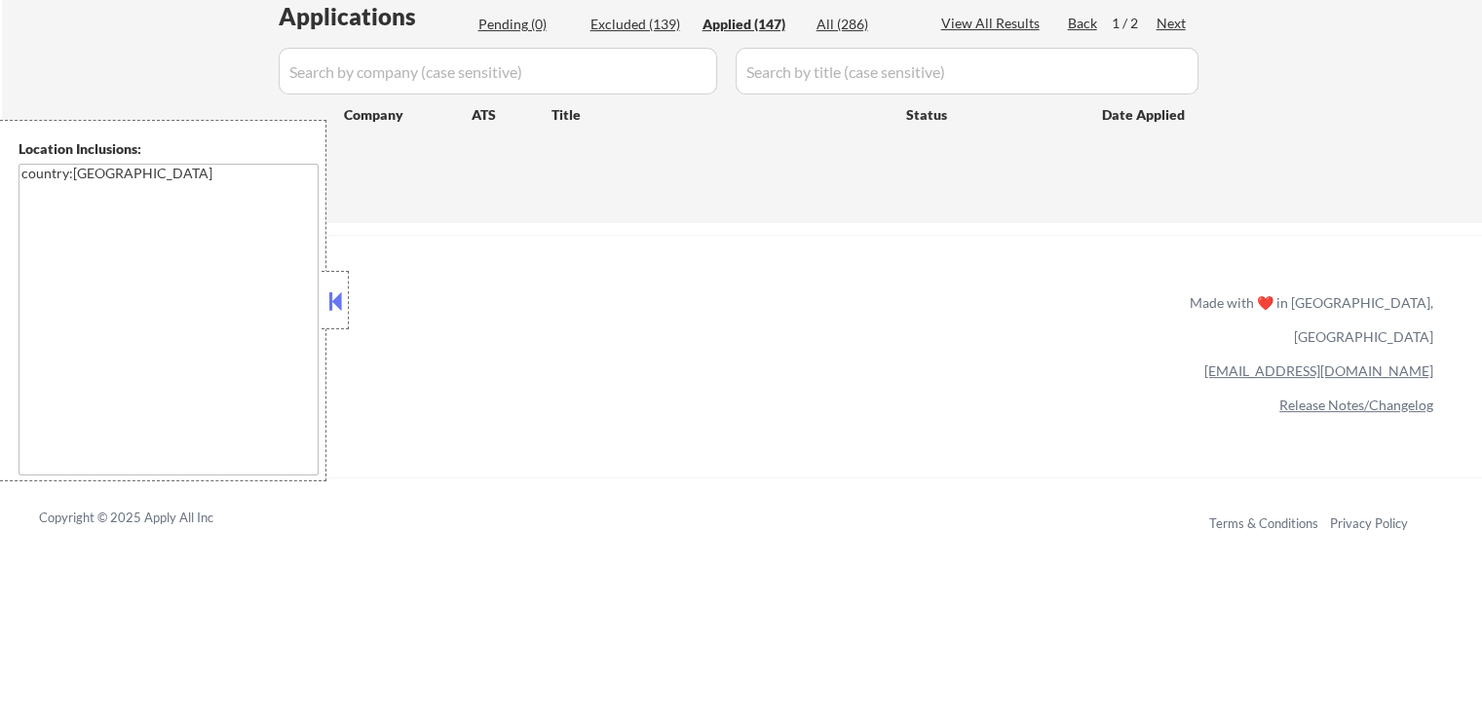
select select ""applied""
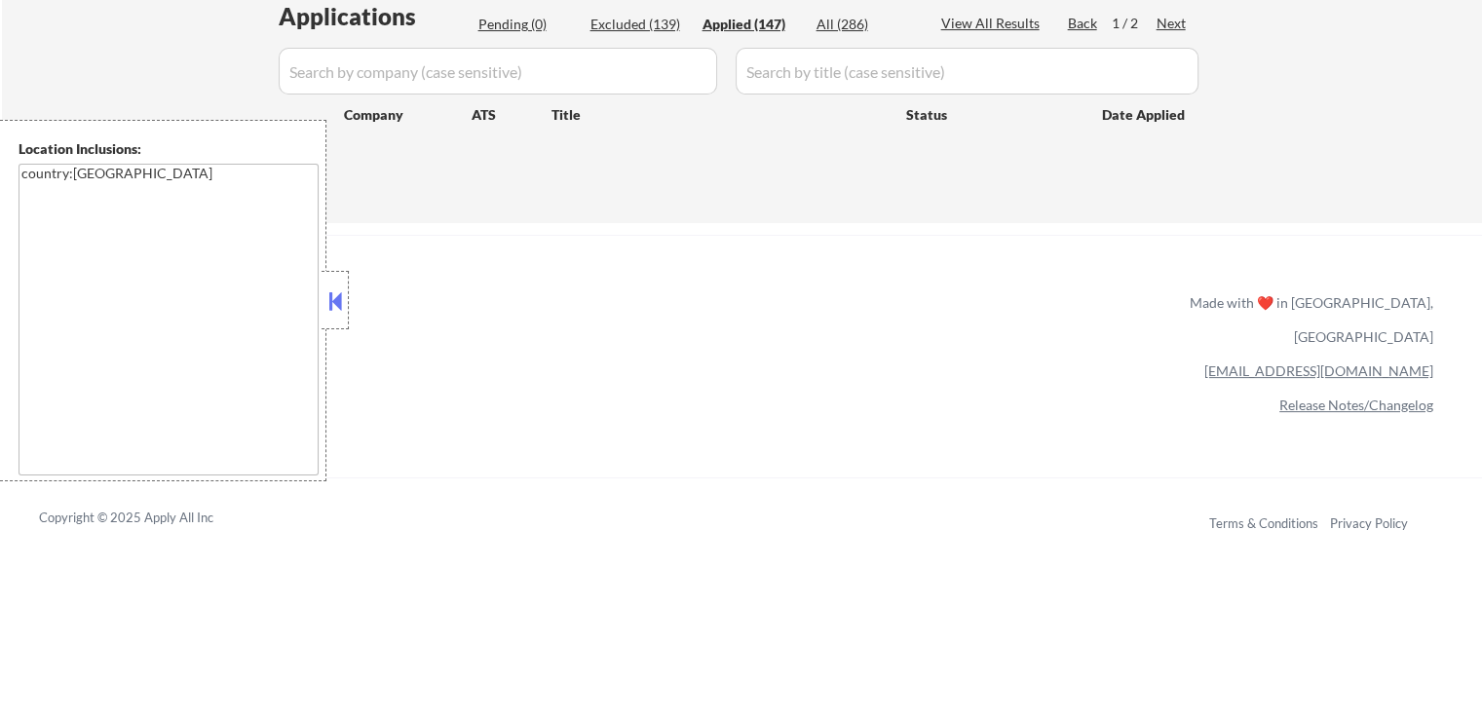
select select ""applied""
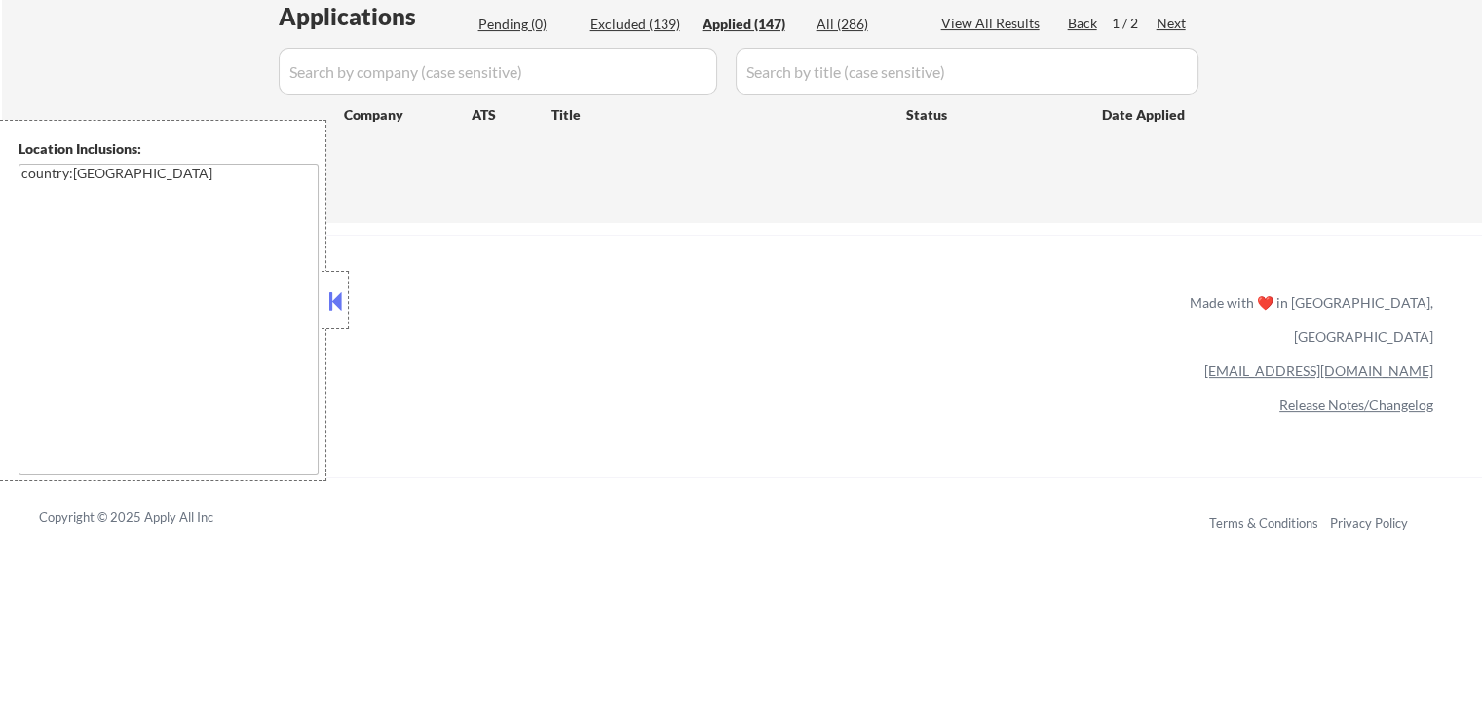
select select ""applied""
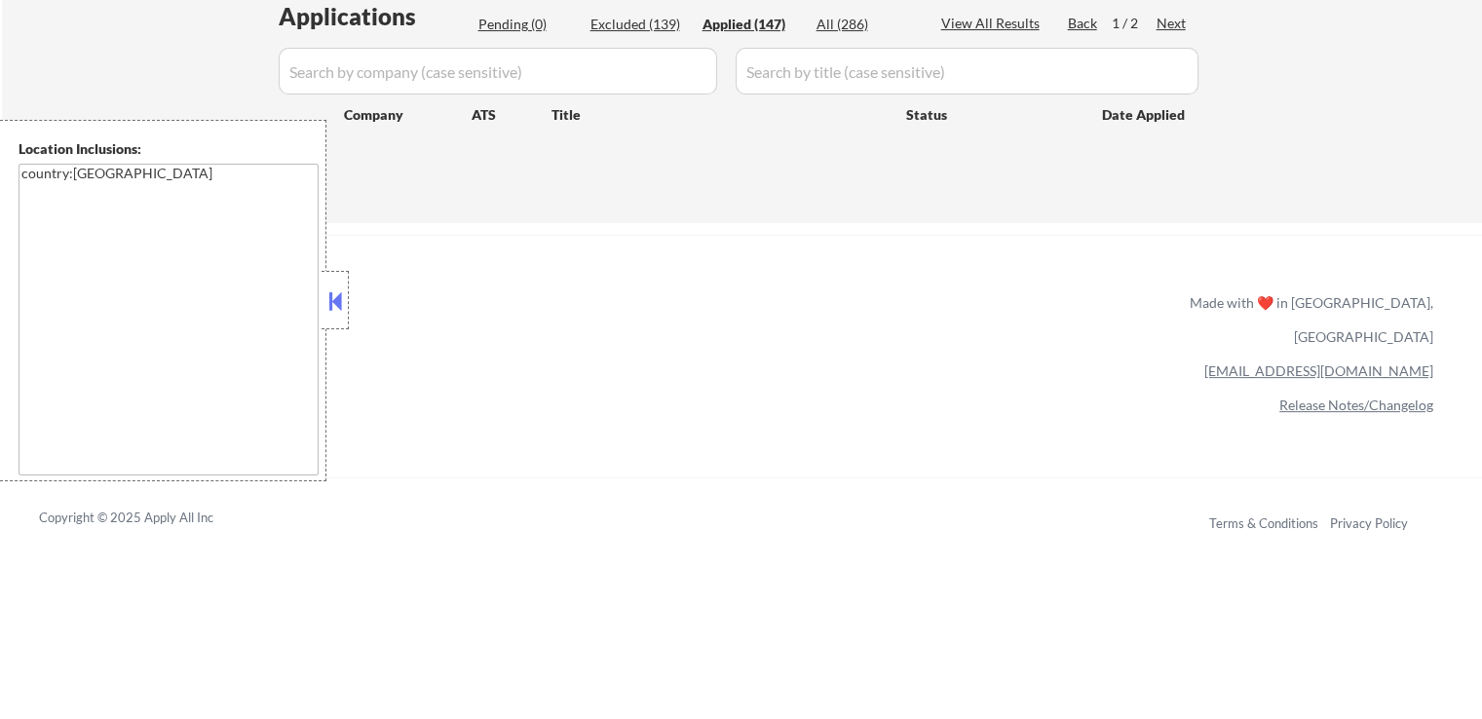
select select ""applied""
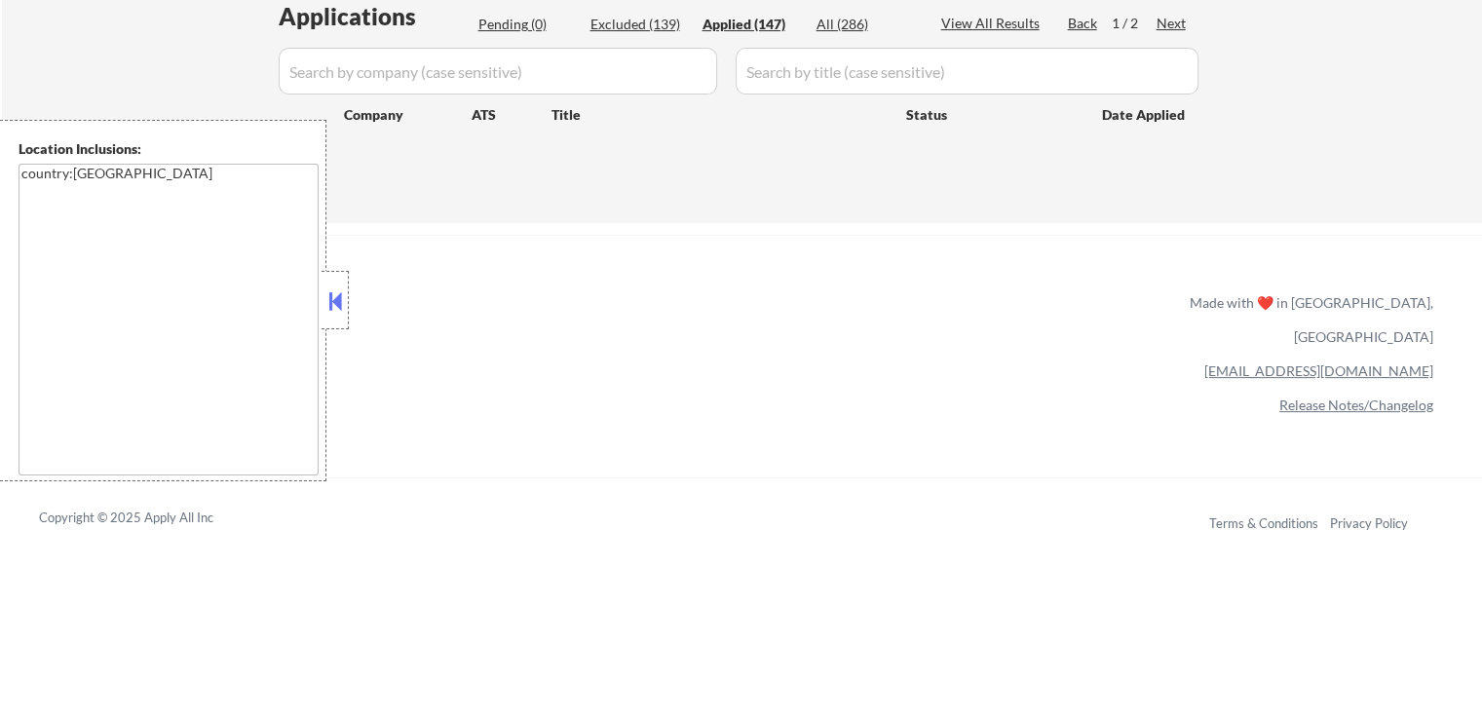
select select ""applied""
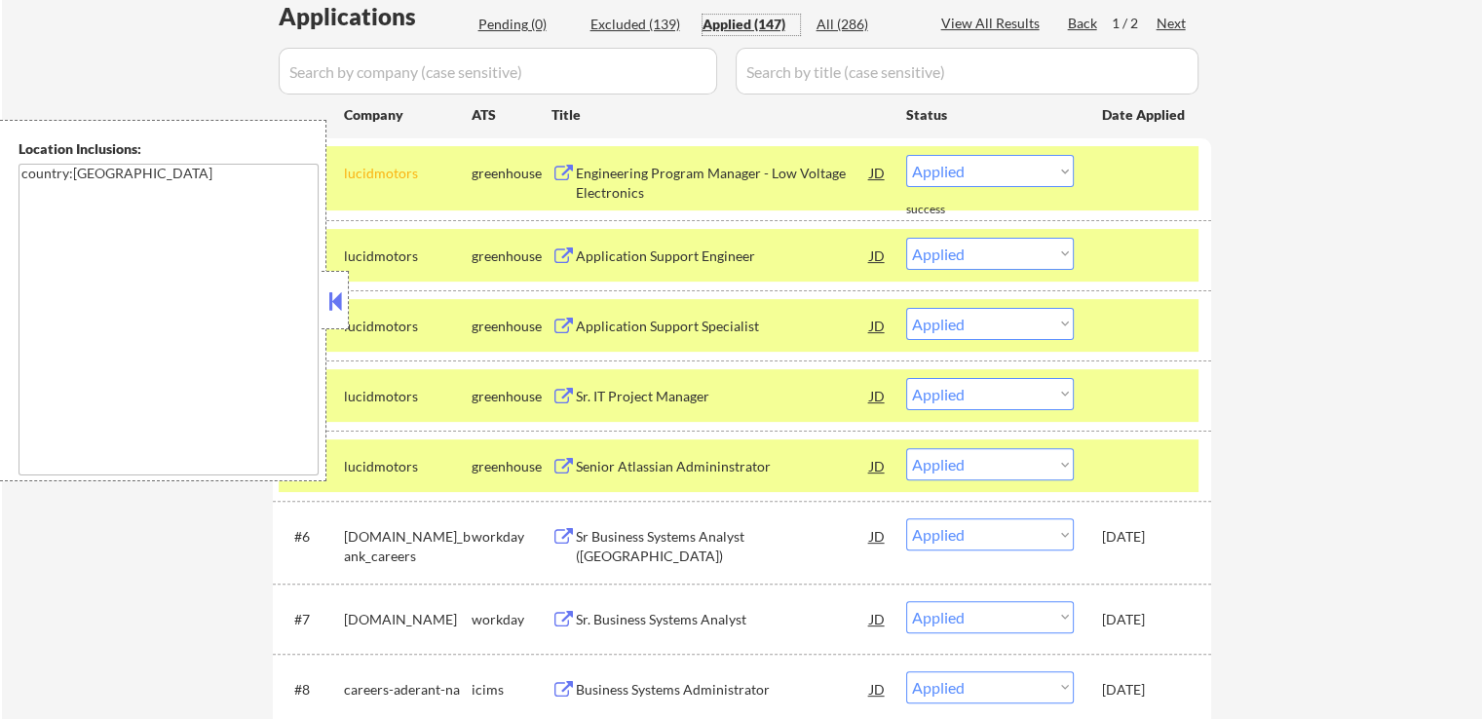
click at [977, 164] on select "Choose an option... Pending Applied Excluded (Questions) Excluded (Expired) Exc…" at bounding box center [990, 171] width 168 height 32
click at [906, 155] on select "Choose an option... Pending Applied Excluded (Questions) Excluded (Expired) Exc…" at bounding box center [990, 171] width 168 height 32
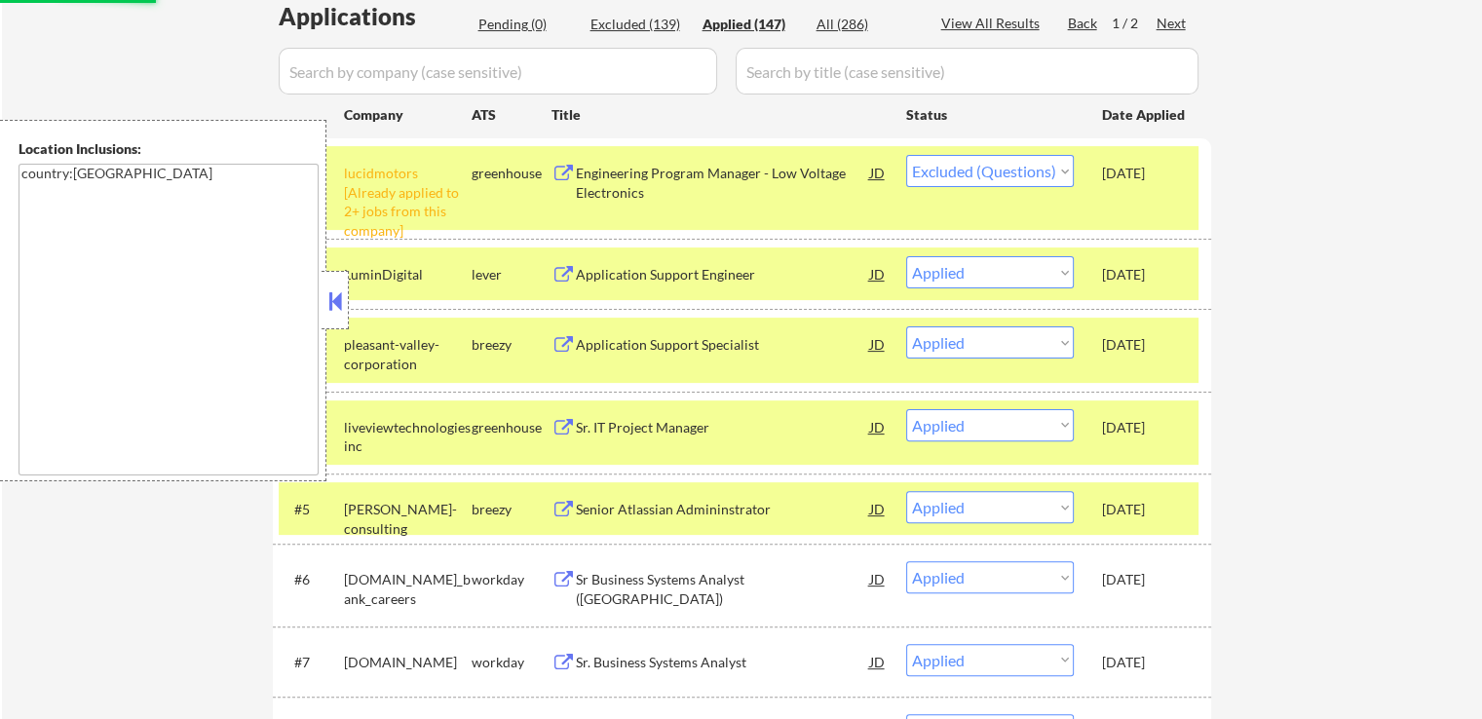
select select ""applied""
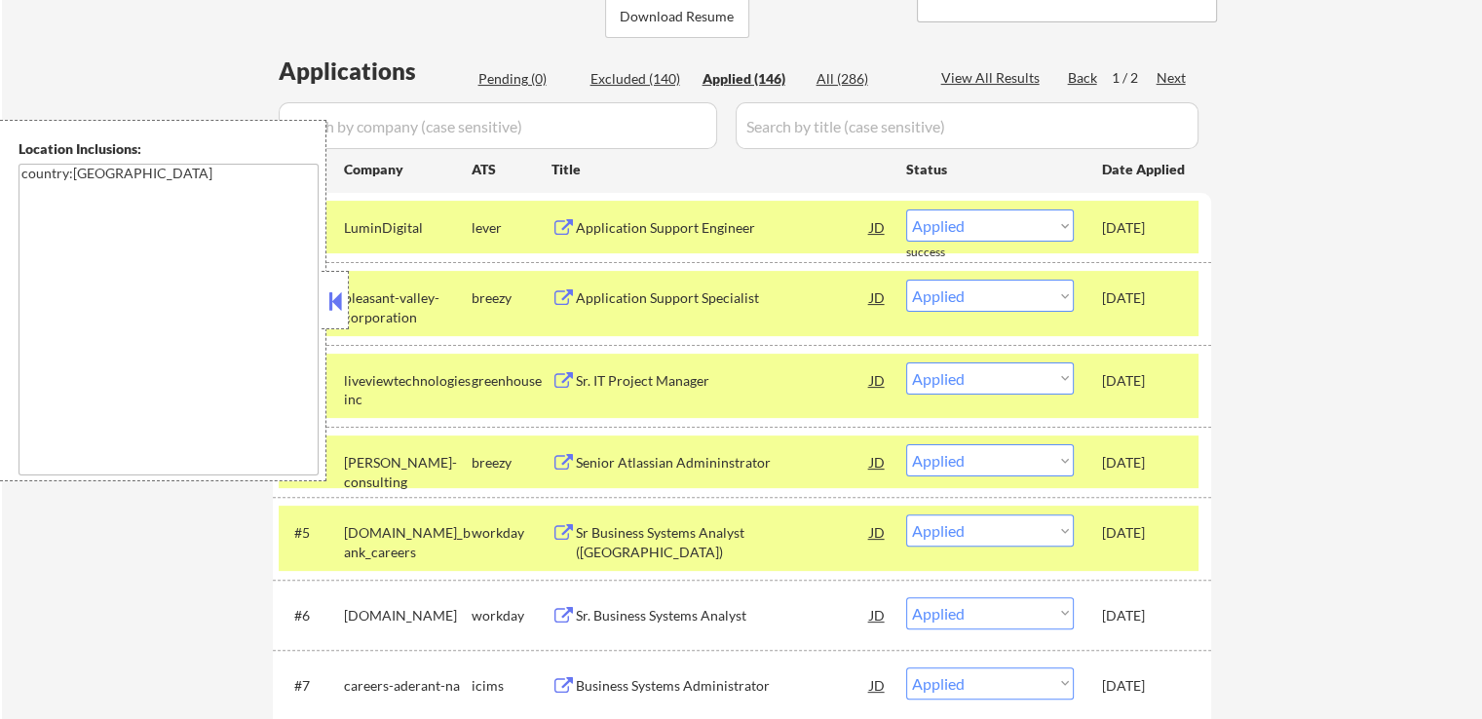
scroll to position [390, 0]
